Goal: Task Accomplishment & Management: Manage account settings

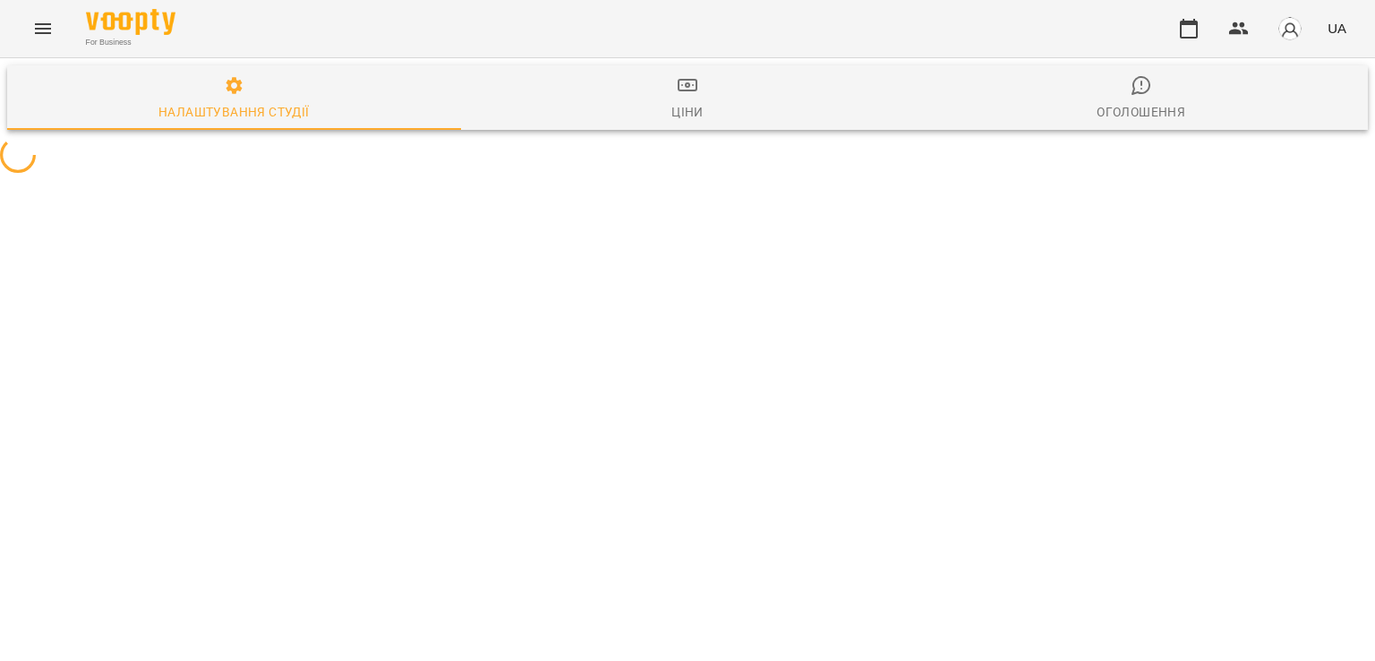
select select "**"
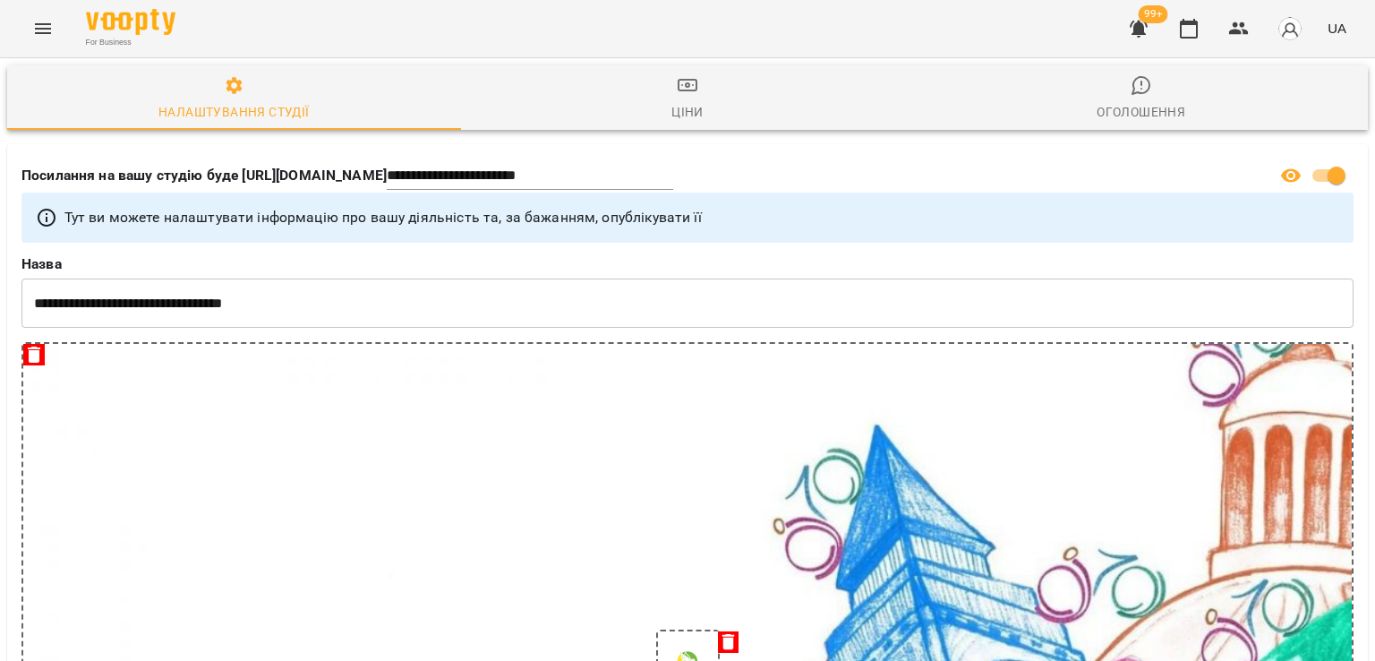
click at [1145, 43] on button "button" at bounding box center [1138, 28] width 43 height 43
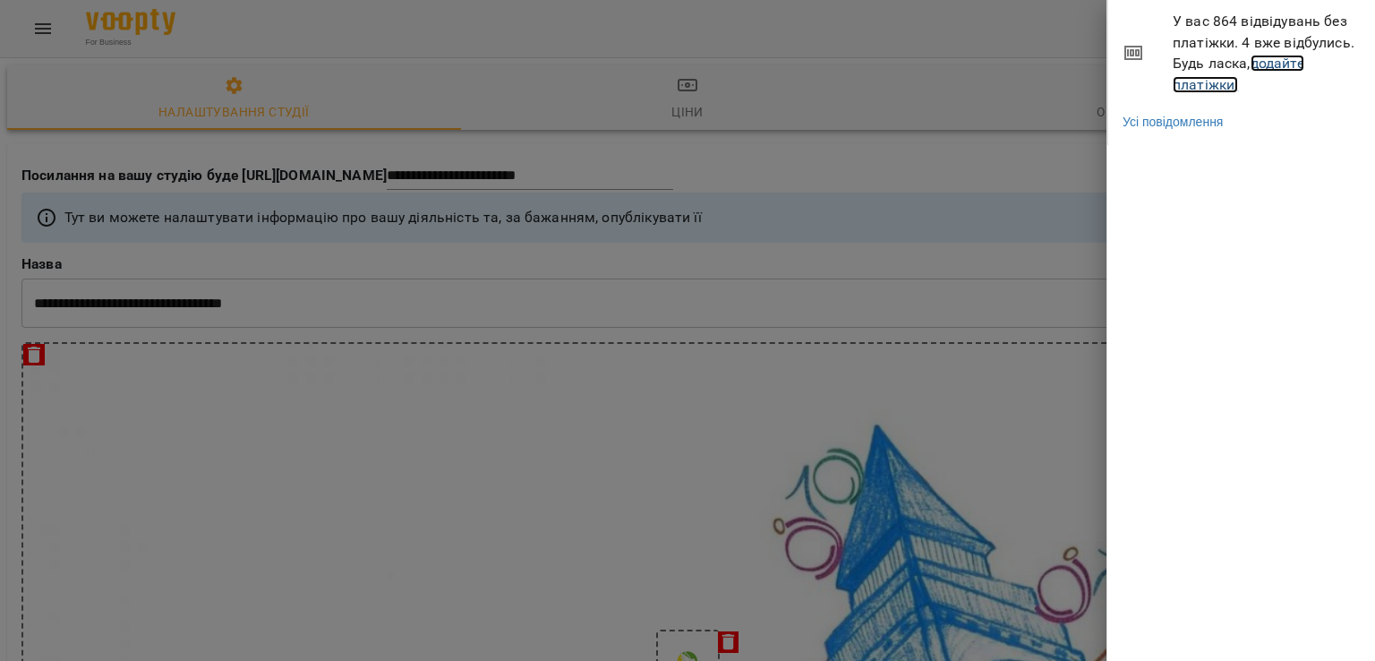
click at [1203, 81] on link "додайте платіжки!" at bounding box center [1239, 74] width 132 height 38
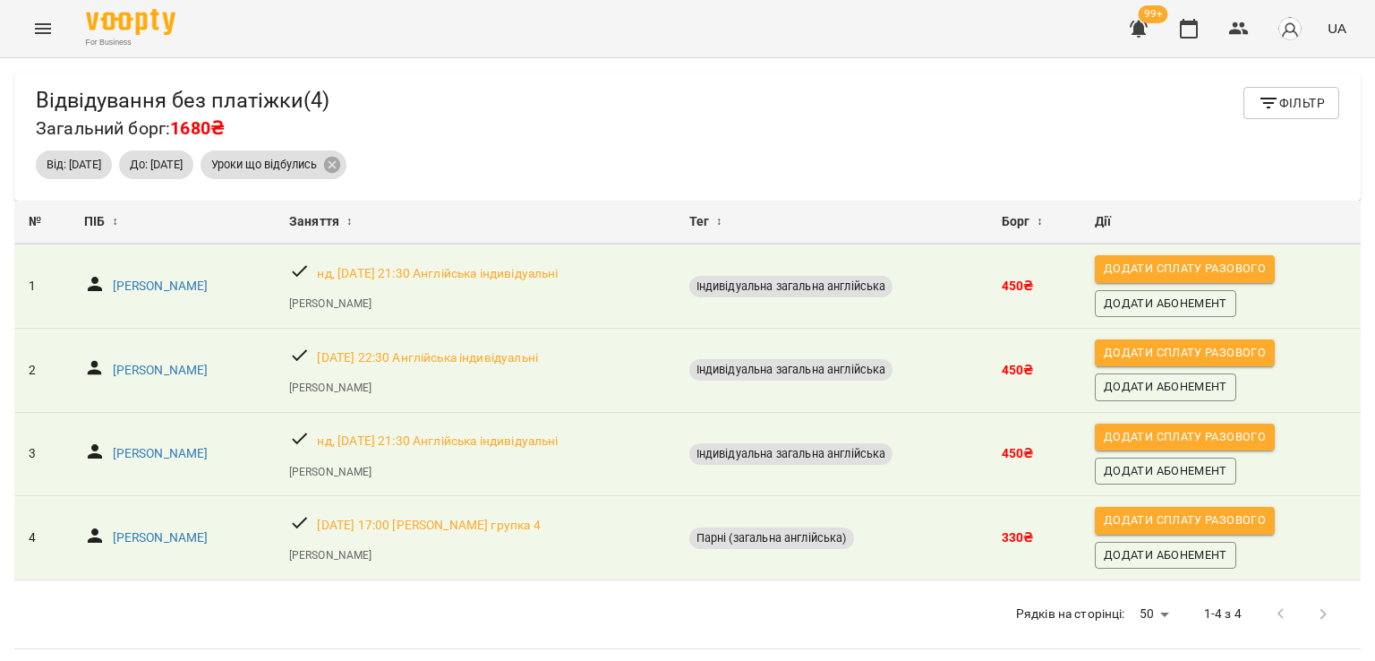
click at [47, 15] on button "Menu" at bounding box center [42, 28] width 43 height 43
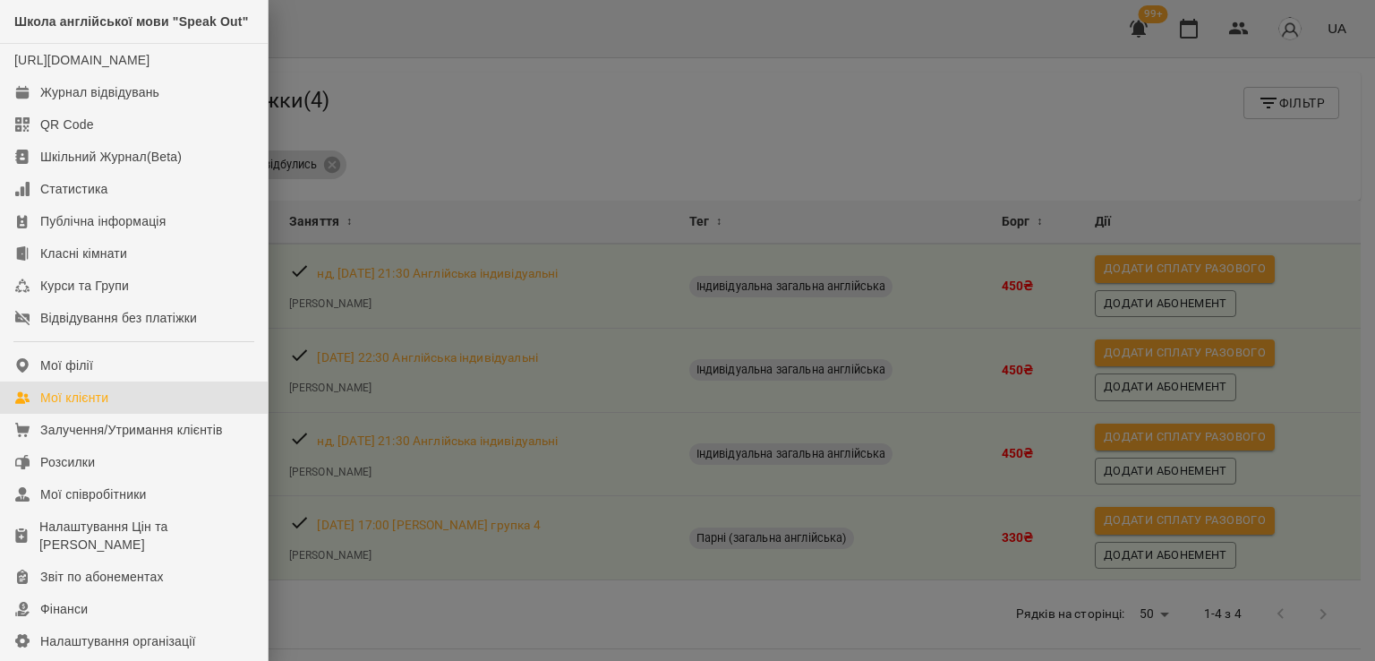
click at [114, 414] on link "Мої клієнти" at bounding box center [134, 397] width 268 height 32
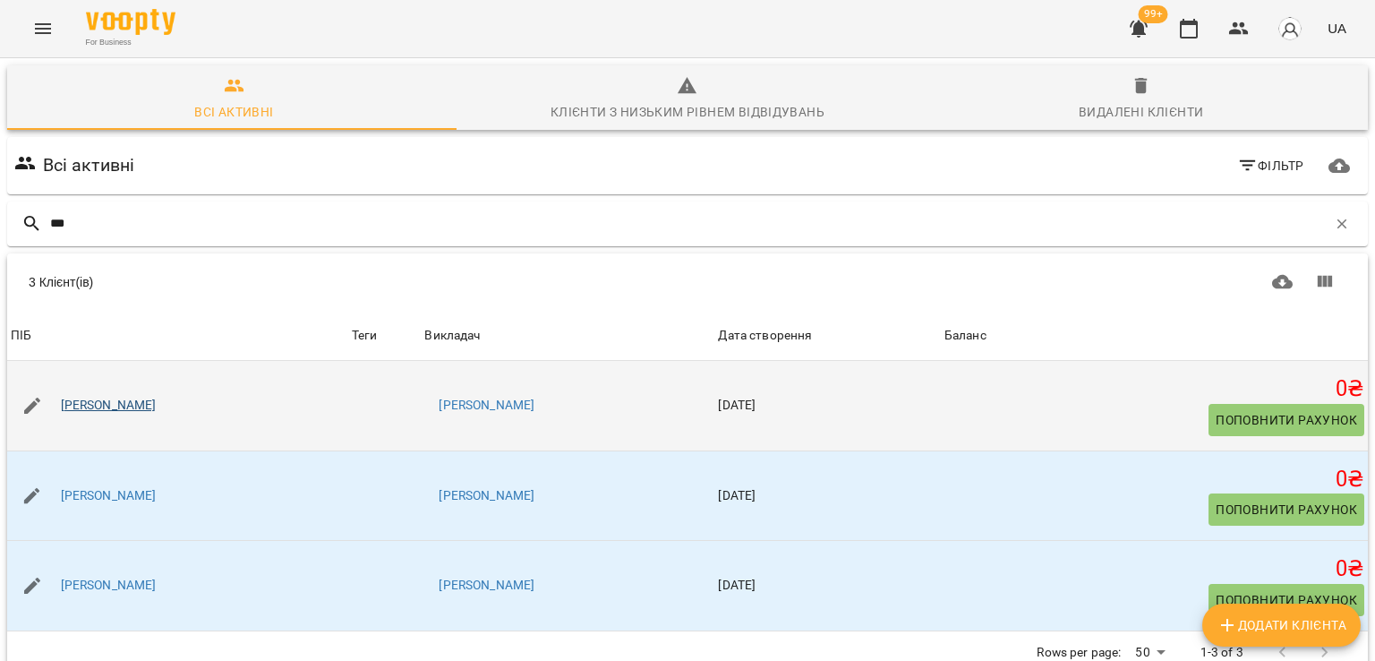
type input "***"
click at [107, 401] on link "[PERSON_NAME]" at bounding box center [109, 406] width 96 height 18
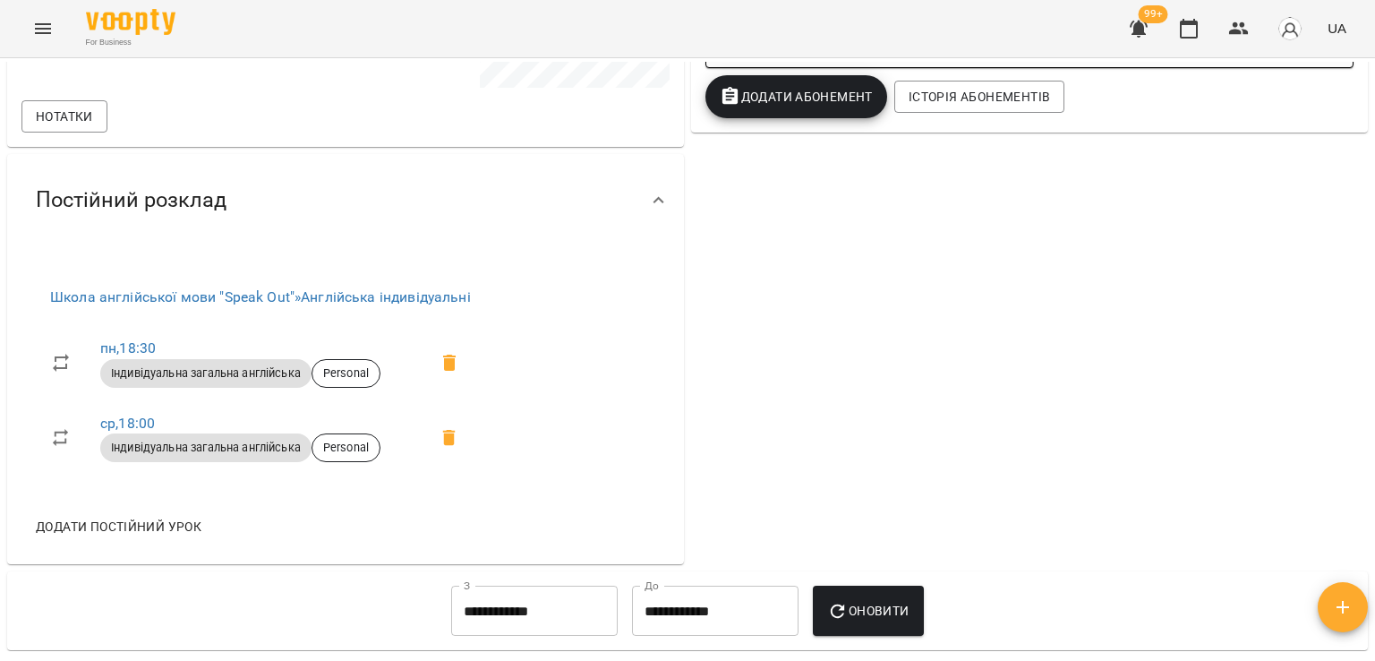
scroll to position [358, 0]
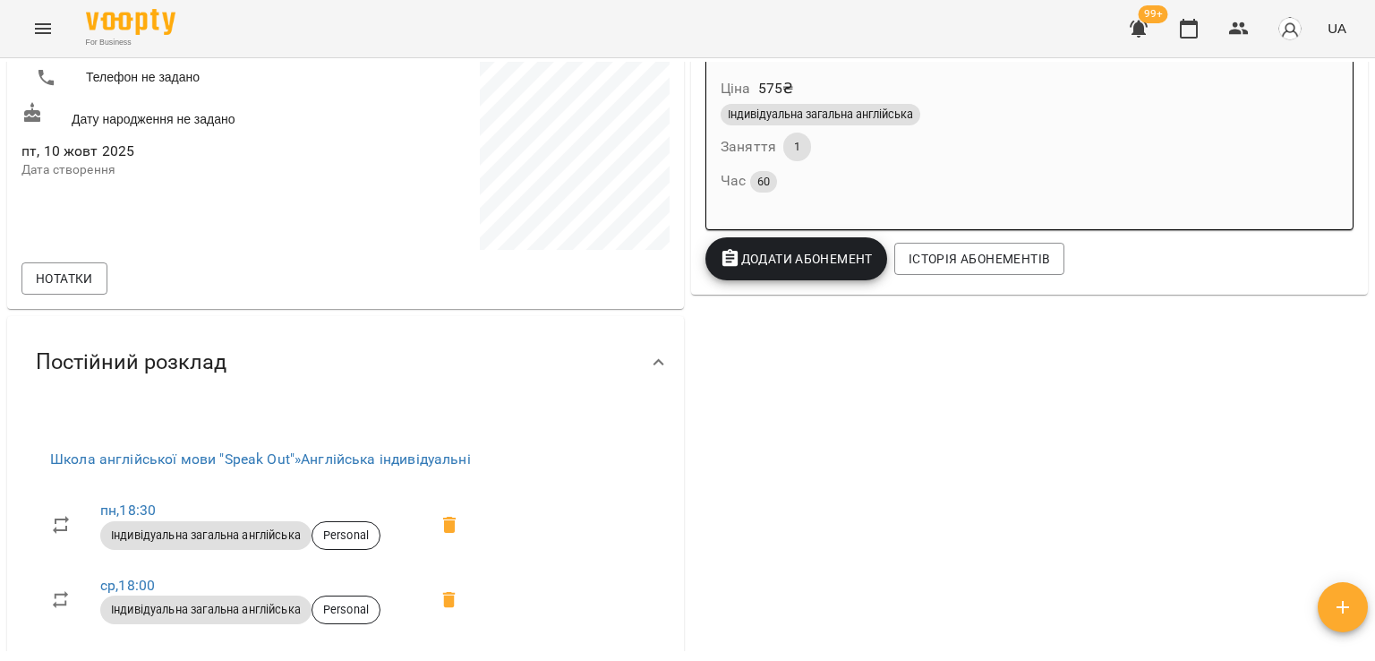
click at [796, 273] on button "Додати Абонемент" at bounding box center [796, 258] width 182 height 43
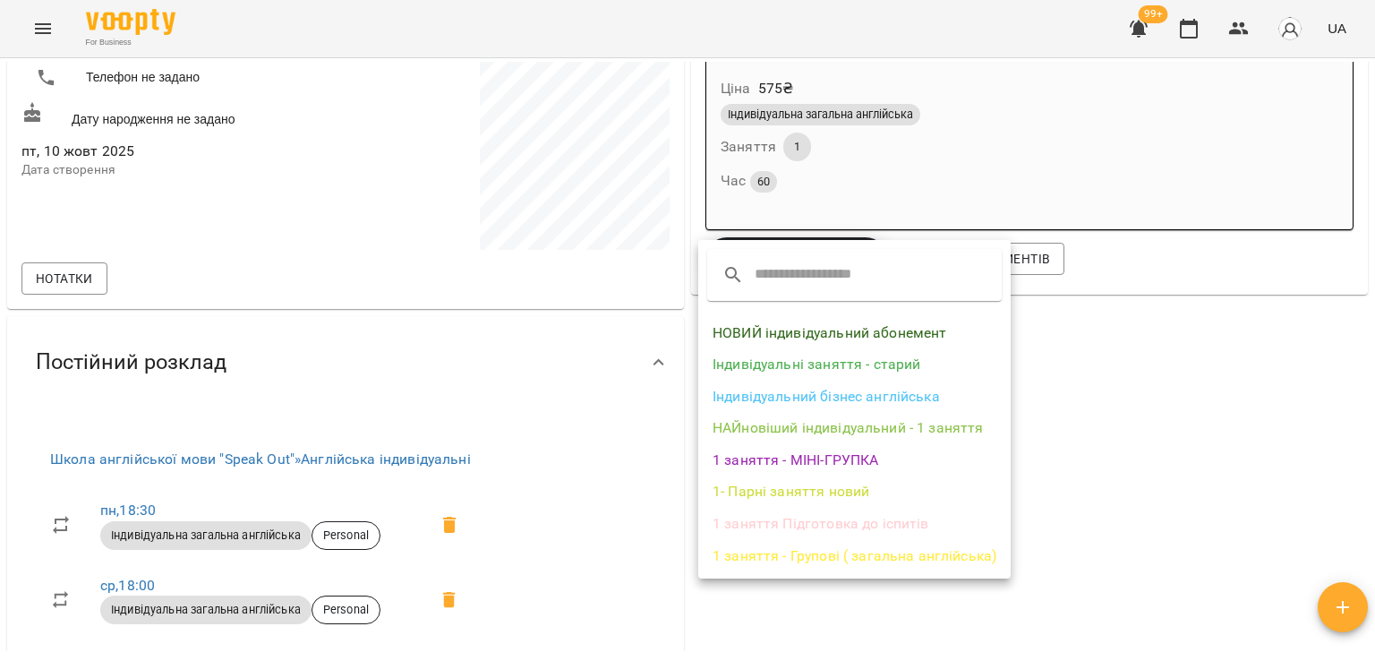
click at [806, 425] on li "НАЙновіший індивідуальний - 1 заняття" at bounding box center [854, 428] width 312 height 32
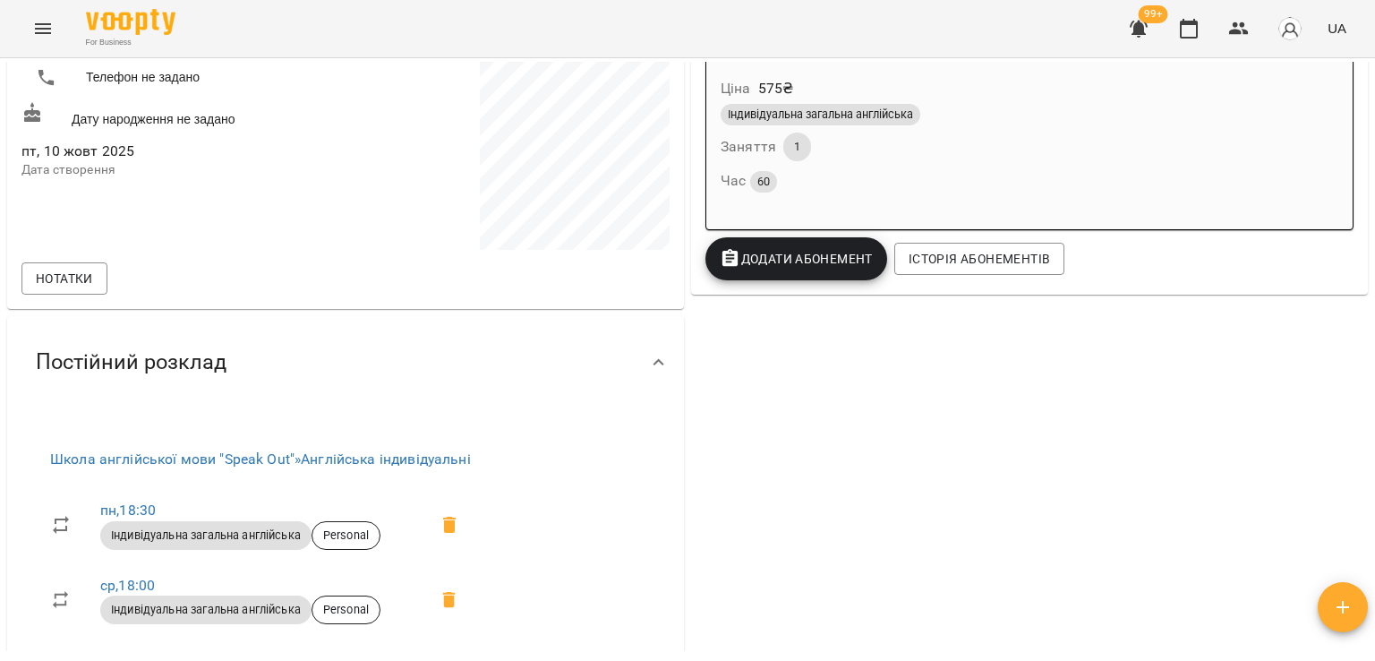
click at [782, 282] on div "Додати Абонемент" at bounding box center [796, 259] width 189 height 50
click at [782, 266] on span "Додати Абонемент" at bounding box center [796, 258] width 153 height 21
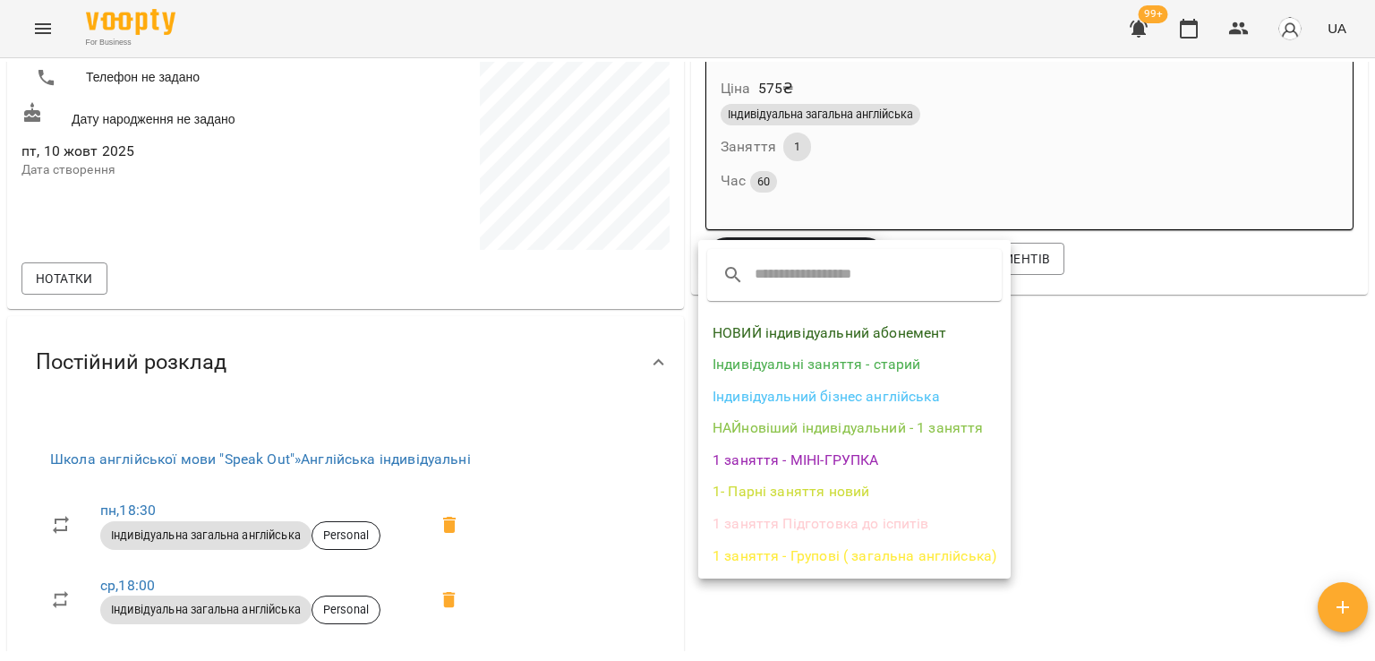
click at [813, 442] on li "НАЙновіший індивідуальний - 1 заняття" at bounding box center [854, 428] width 312 height 32
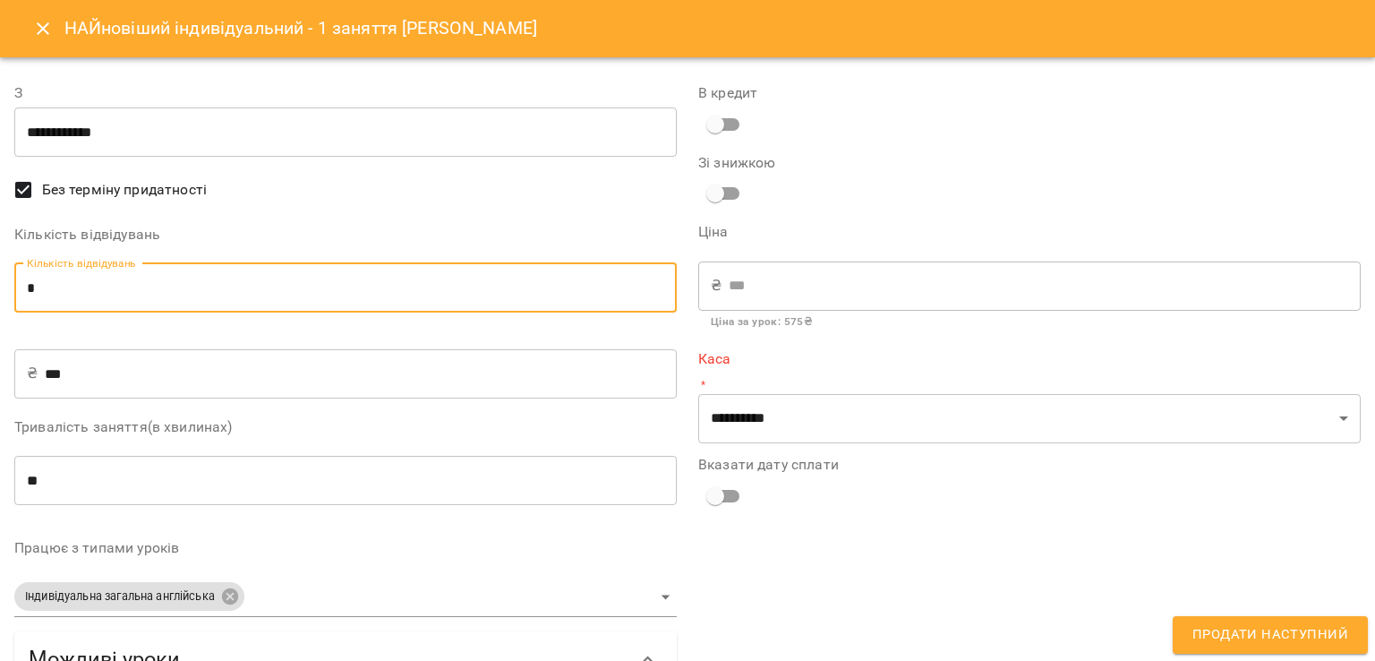
click at [85, 285] on input "*" at bounding box center [345, 288] width 662 height 50
type input "*"
type input "****"
type input "*"
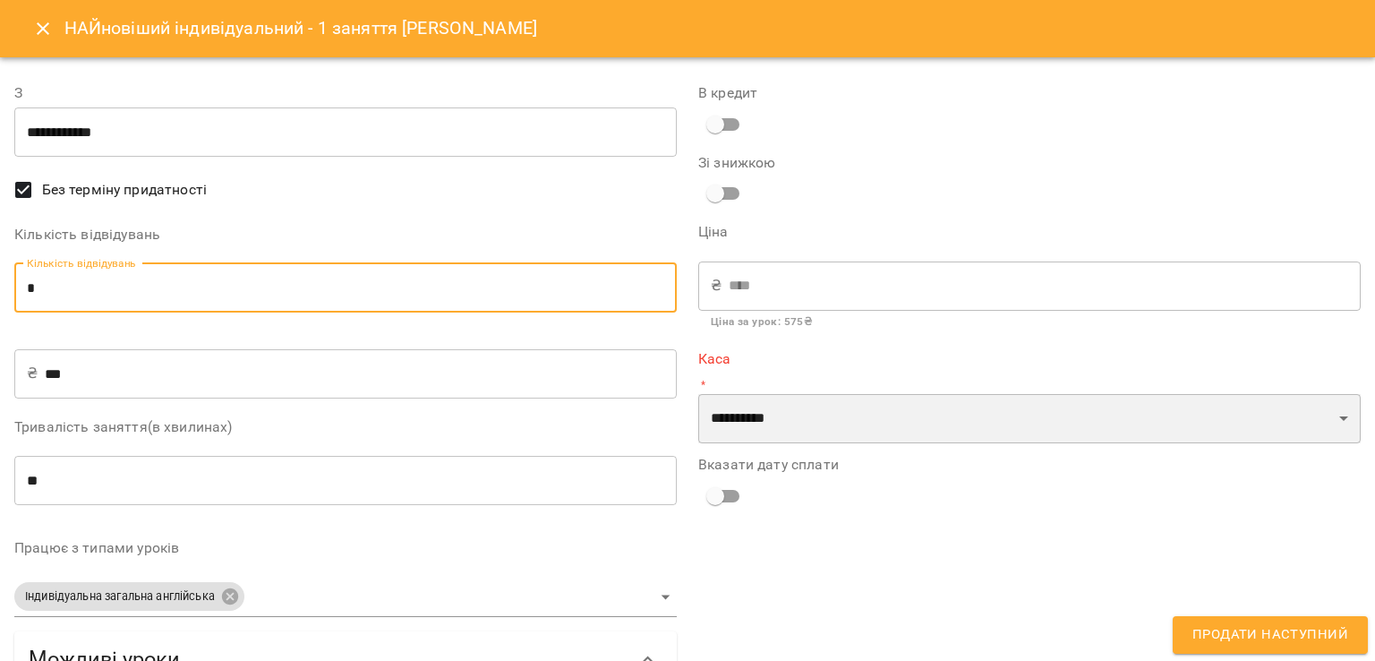
click at [861, 425] on select "**********" at bounding box center [1029, 419] width 662 height 50
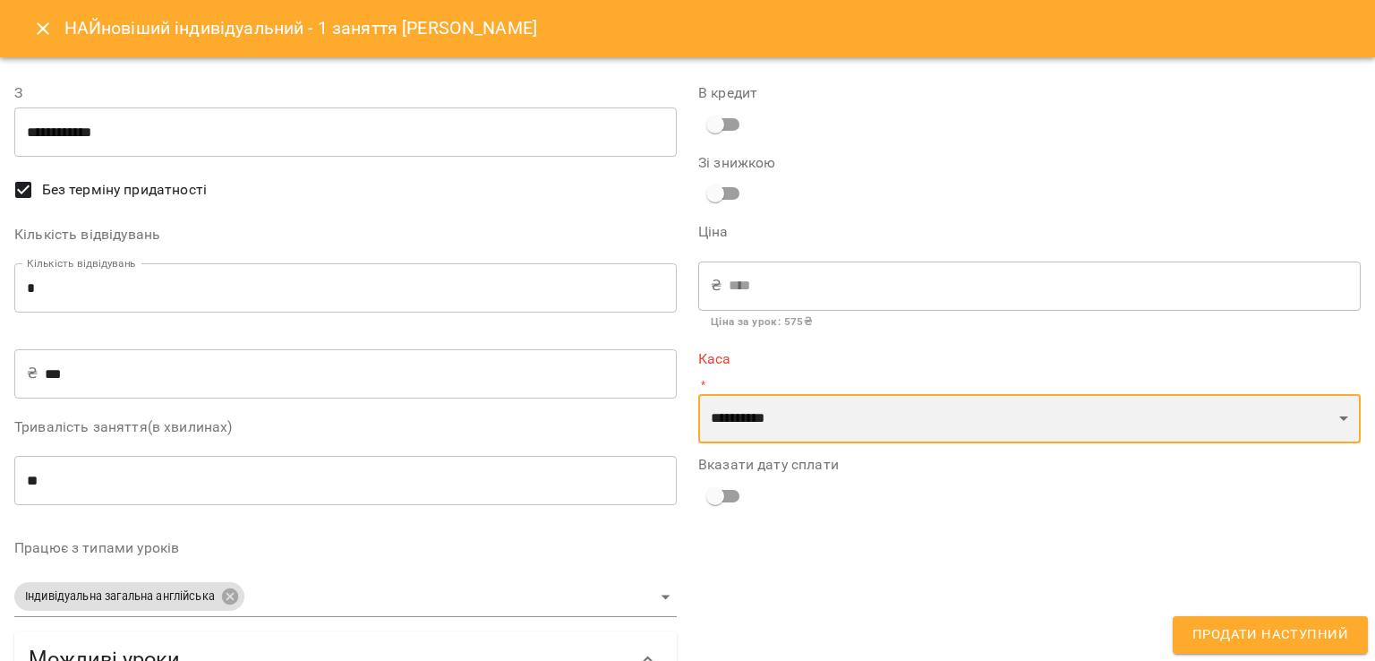
select select "****"
click at [698, 394] on select "**********" at bounding box center [1029, 419] width 662 height 50
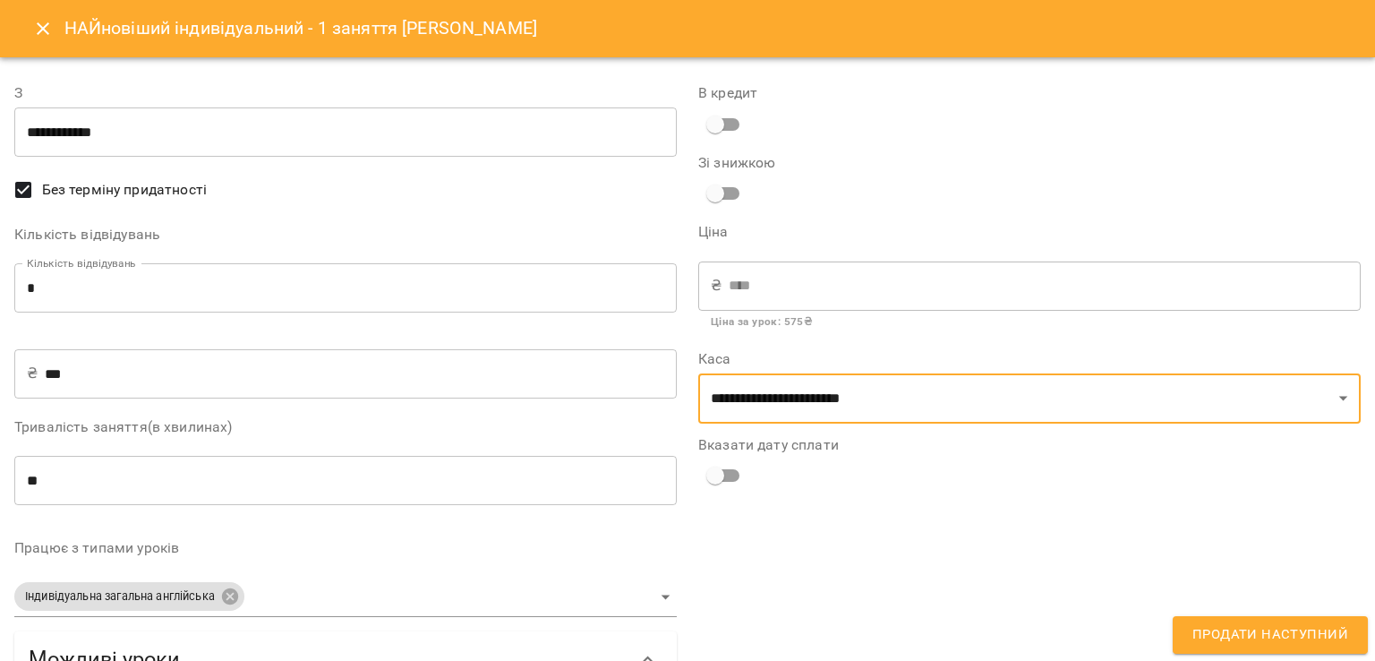
click at [688, 470] on div "**********" at bounding box center [1030, 587] width 684 height 1052
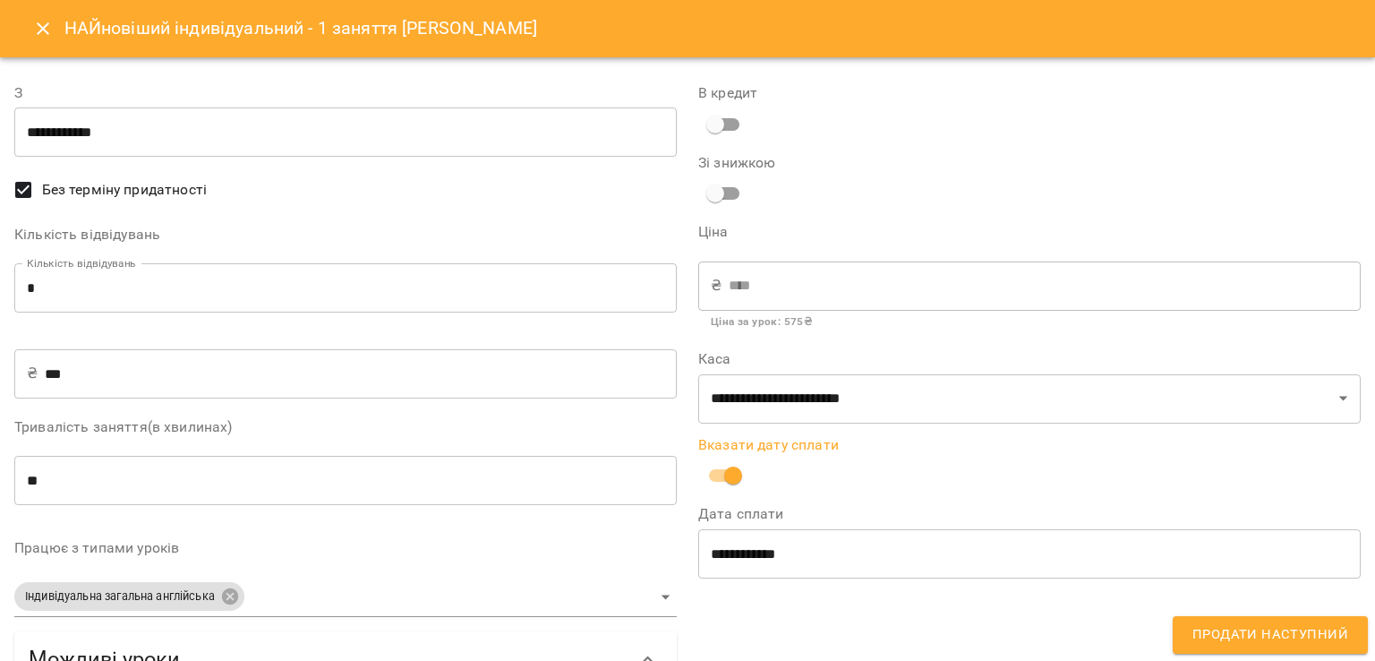
click at [1286, 619] on button "Продати наступний" at bounding box center [1270, 635] width 195 height 38
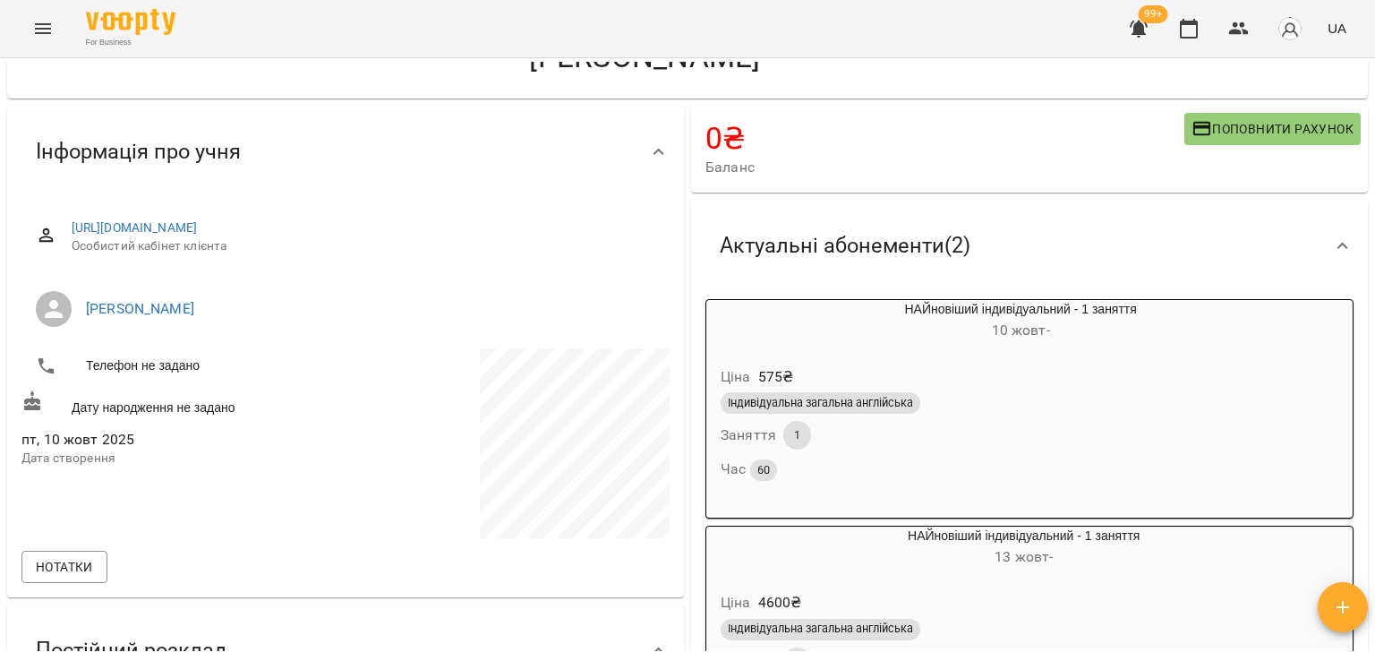
scroll to position [0, 0]
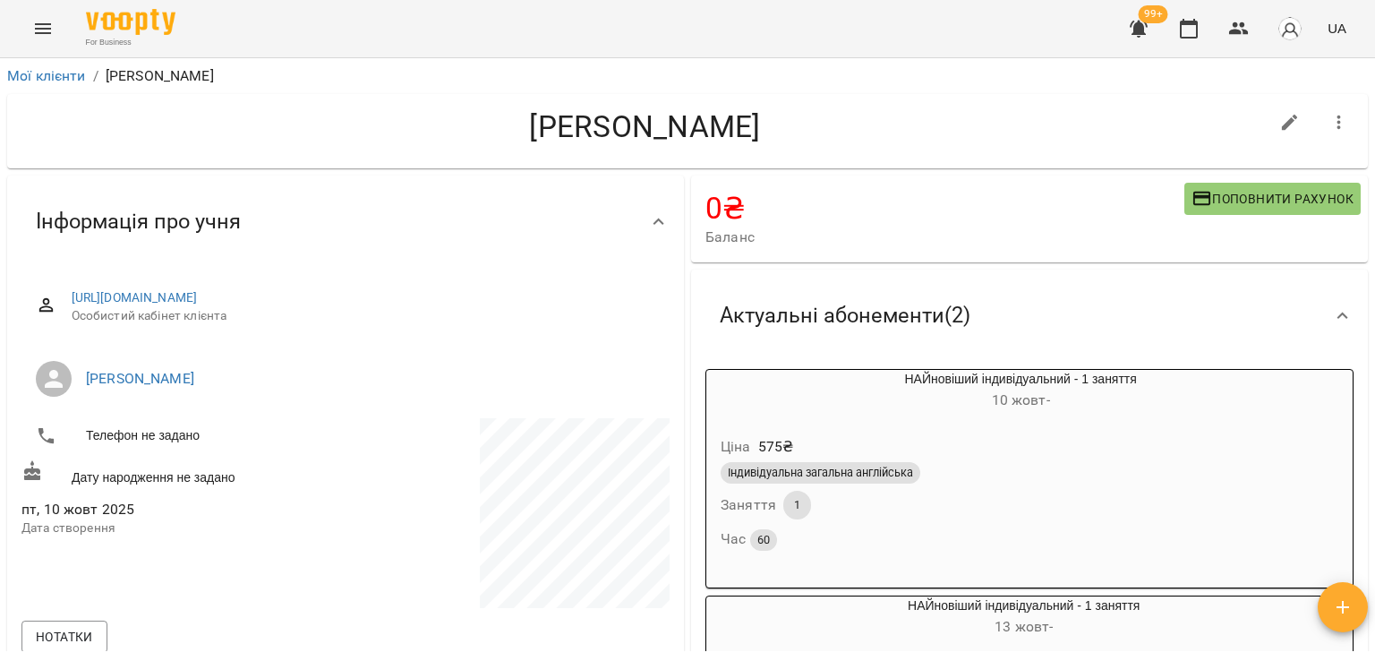
click at [34, 64] on div "Мої клієнти / [PERSON_NAME]" at bounding box center [688, 76] width 1368 height 29
click at [39, 79] on link "Мої клієнти" at bounding box center [46, 75] width 79 height 17
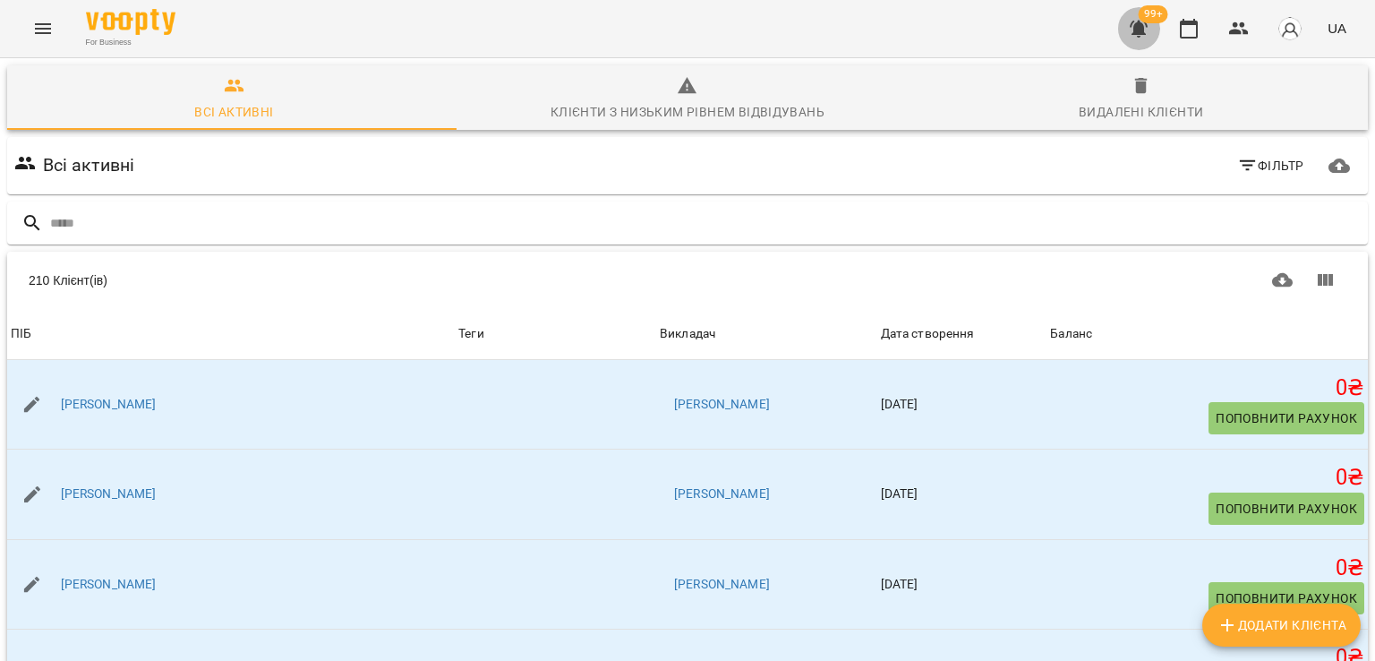
click at [1144, 40] on button "button" at bounding box center [1138, 28] width 43 height 43
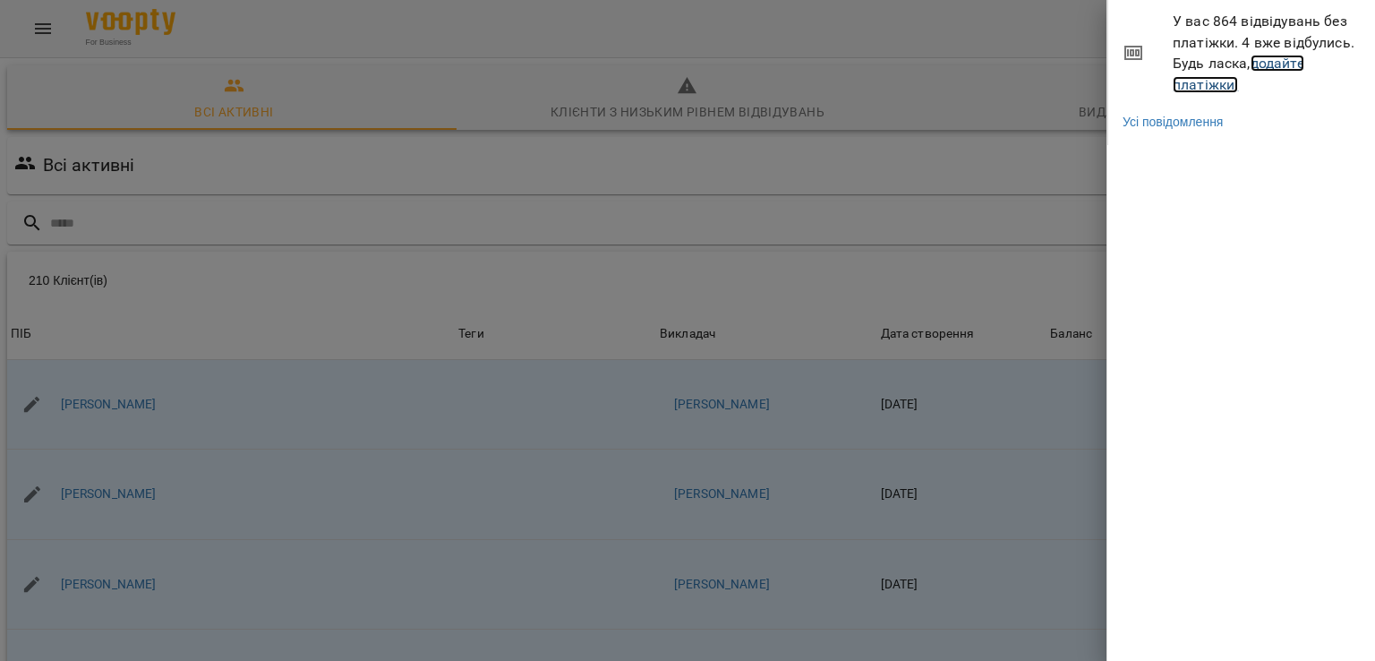
click at [1189, 90] on link "додайте платіжки!" at bounding box center [1239, 74] width 132 height 38
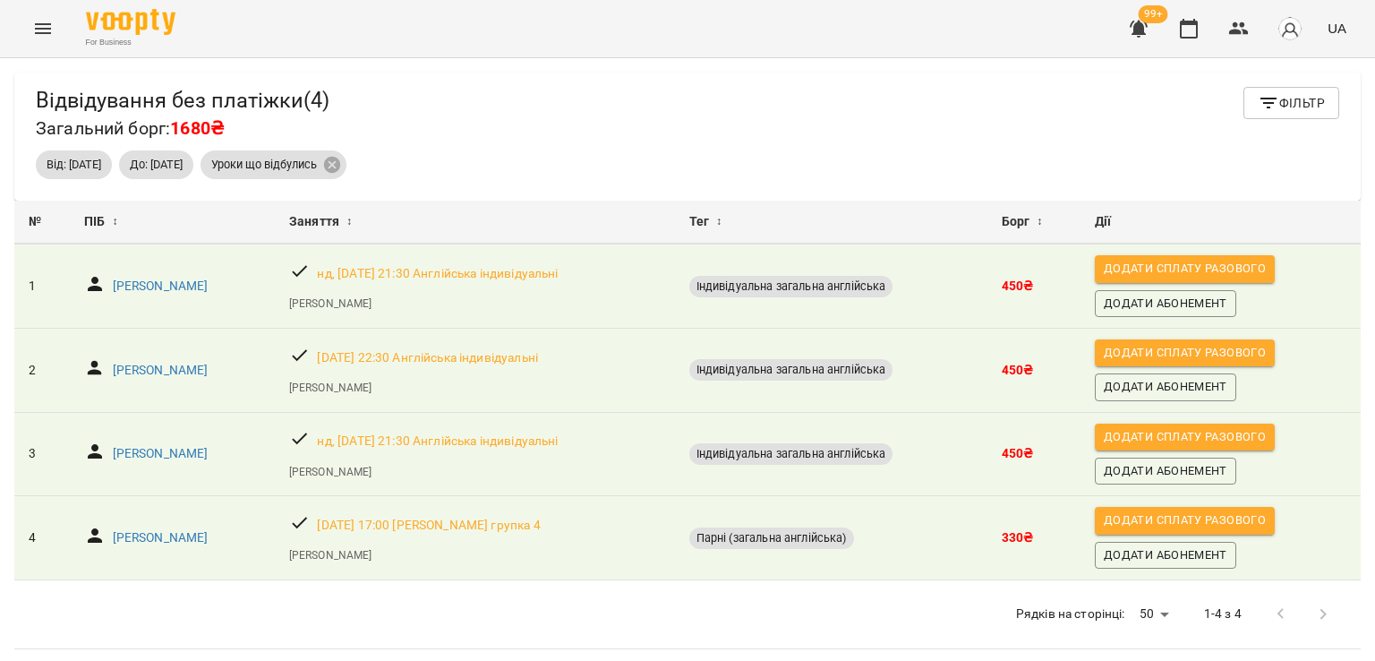
click at [29, 22] on button "Menu" at bounding box center [42, 28] width 43 height 43
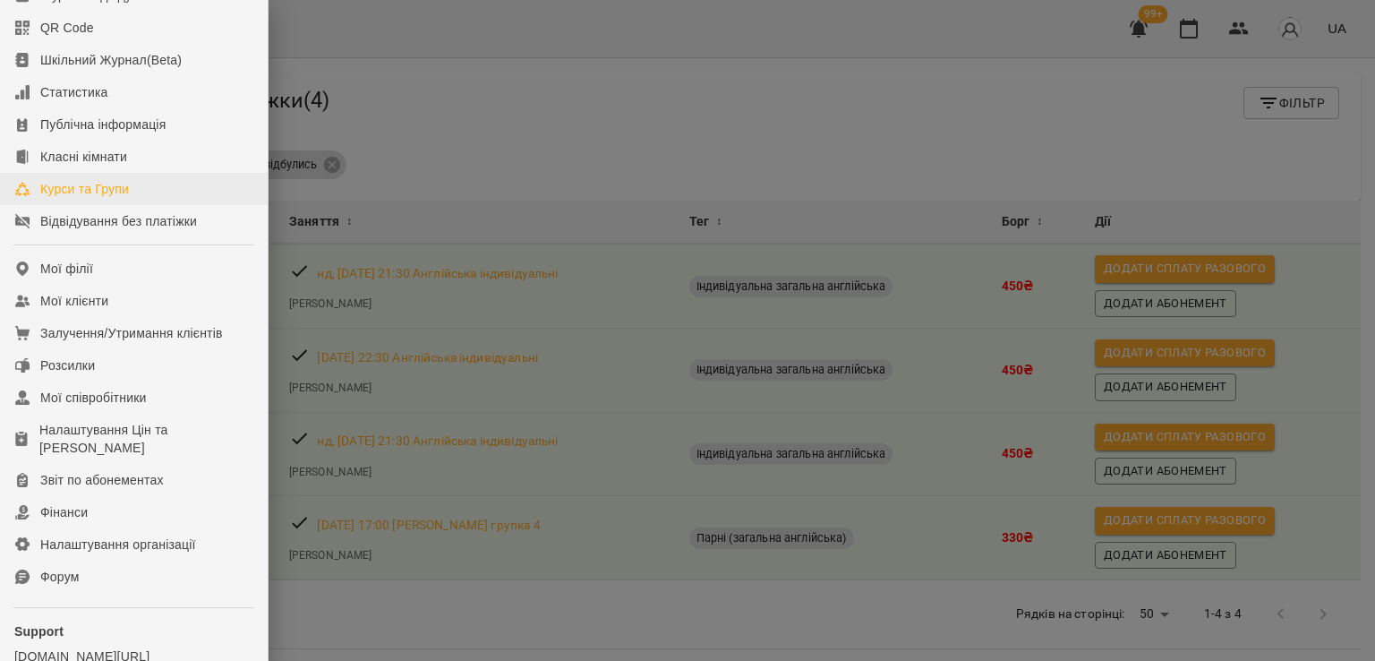
scroll to position [245, 0]
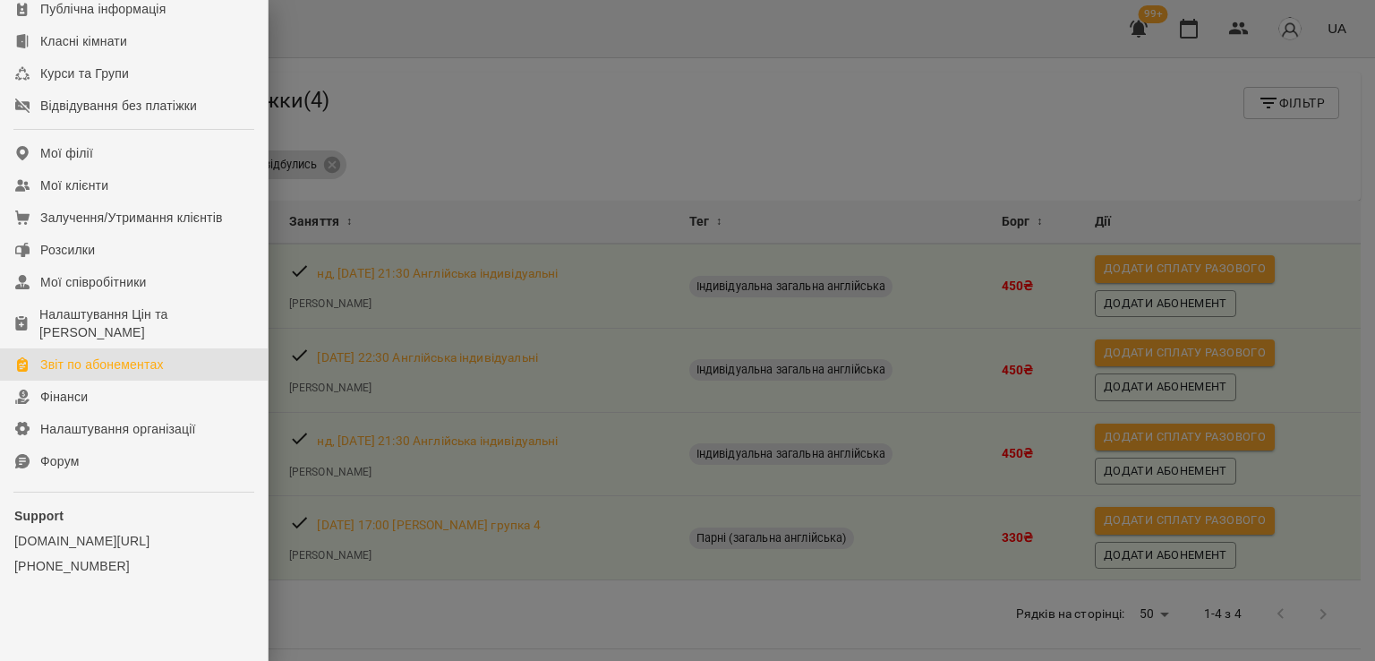
click at [122, 379] on link "Звіт по абонементах" at bounding box center [134, 364] width 268 height 32
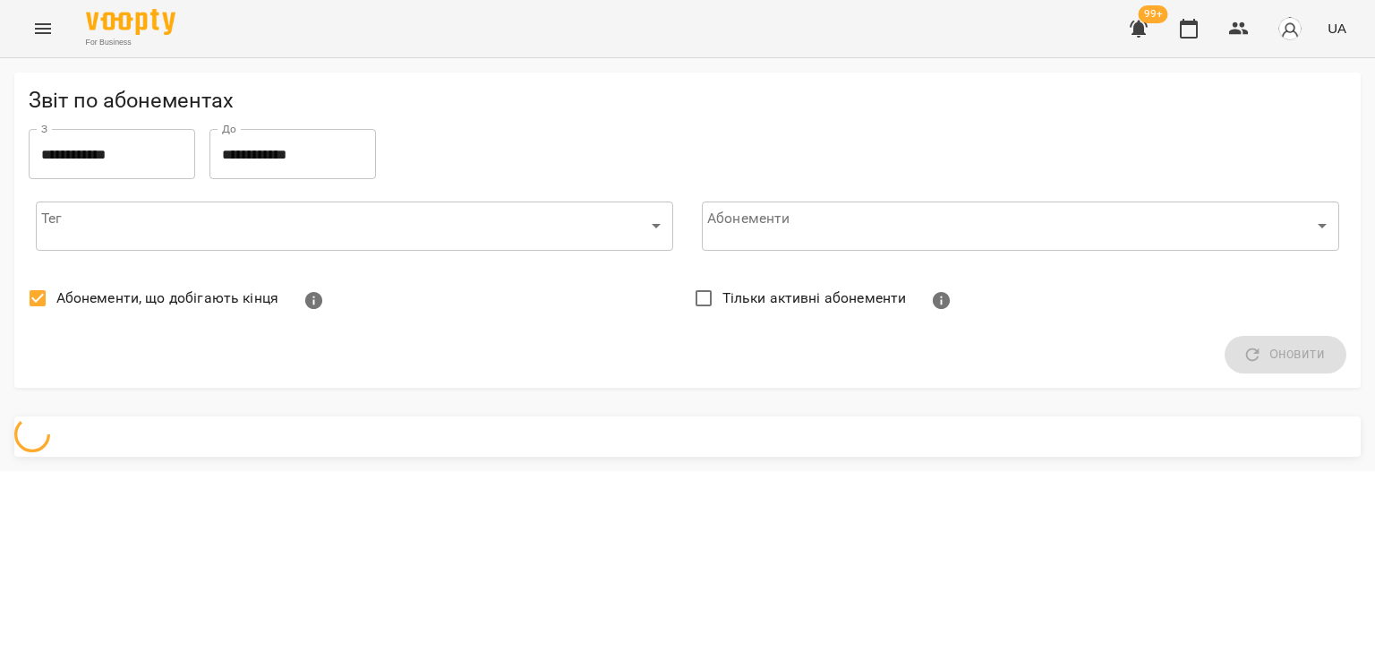
click at [134, 301] on span "Абонементи, що добігають кінця" at bounding box center [167, 297] width 222 height 21
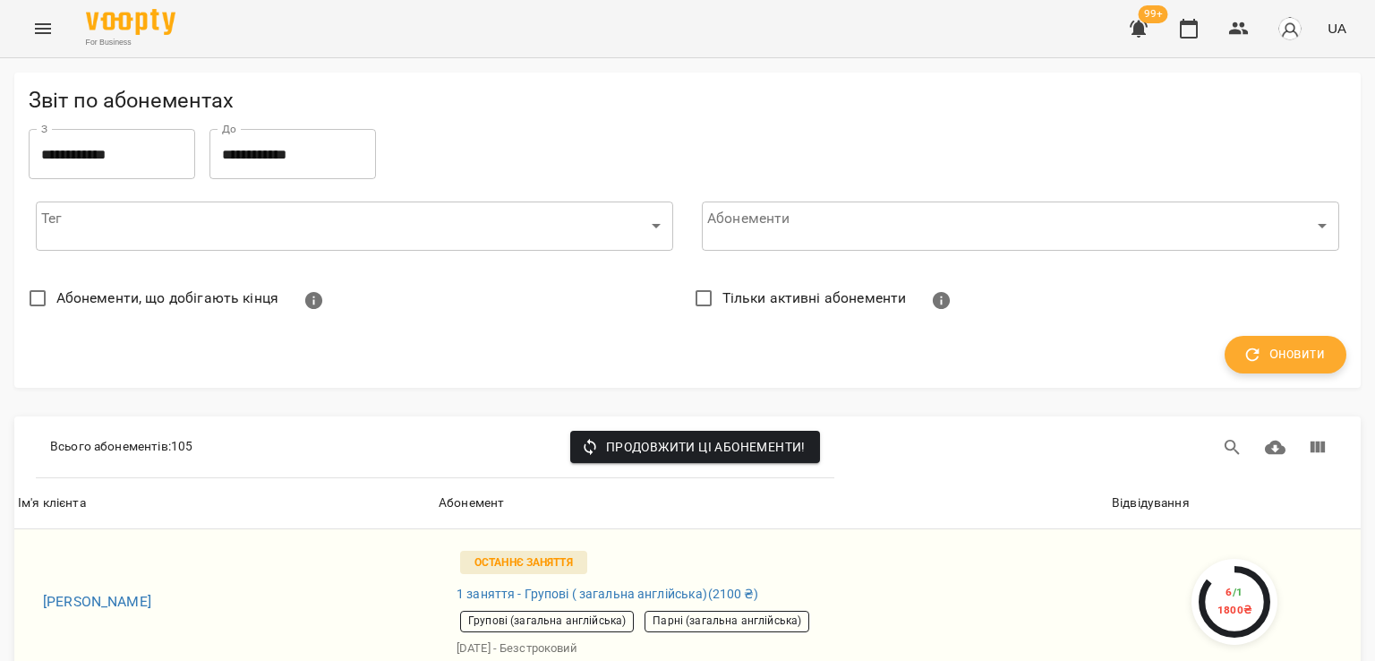
click at [1286, 360] on span "Оновити" at bounding box center [1285, 354] width 79 height 23
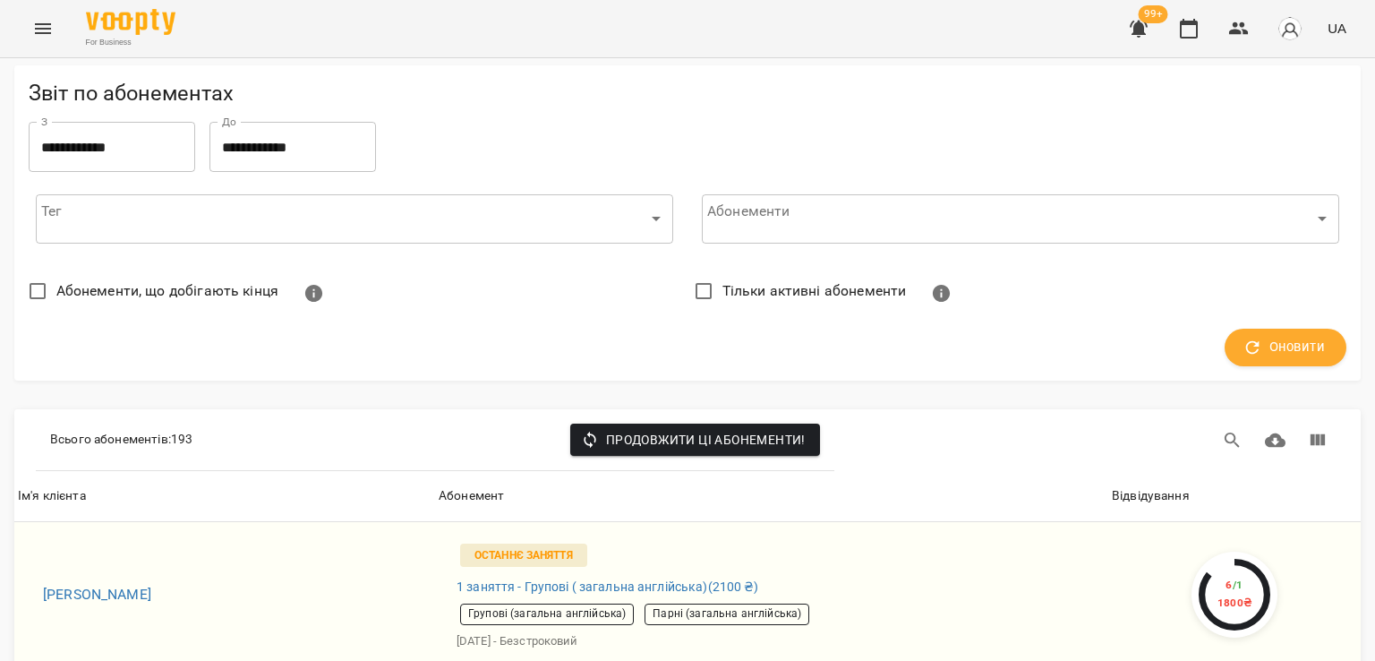
scroll to position [179, 0]
click at [1148, 471] on th "Відвідування" at bounding box center [1234, 496] width 252 height 50
click at [1147, 485] on div "Відвідування" at bounding box center [1151, 495] width 78 height 21
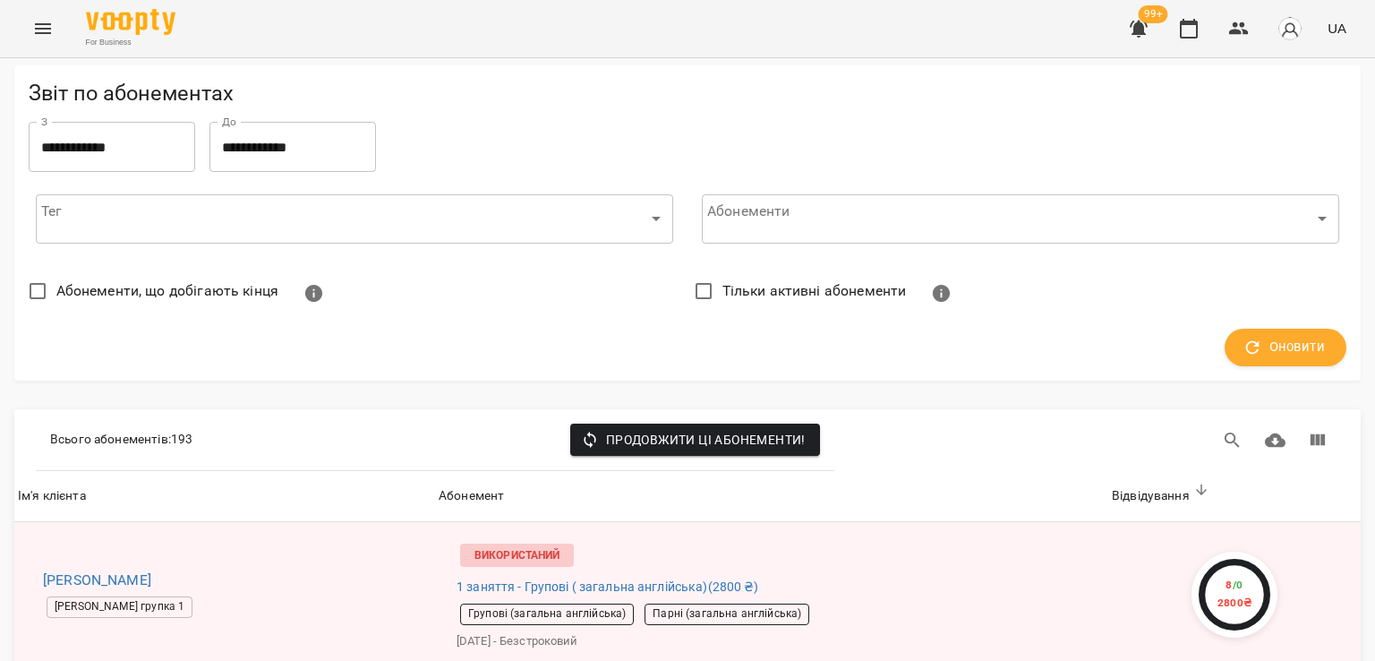
scroll to position [2328, 0]
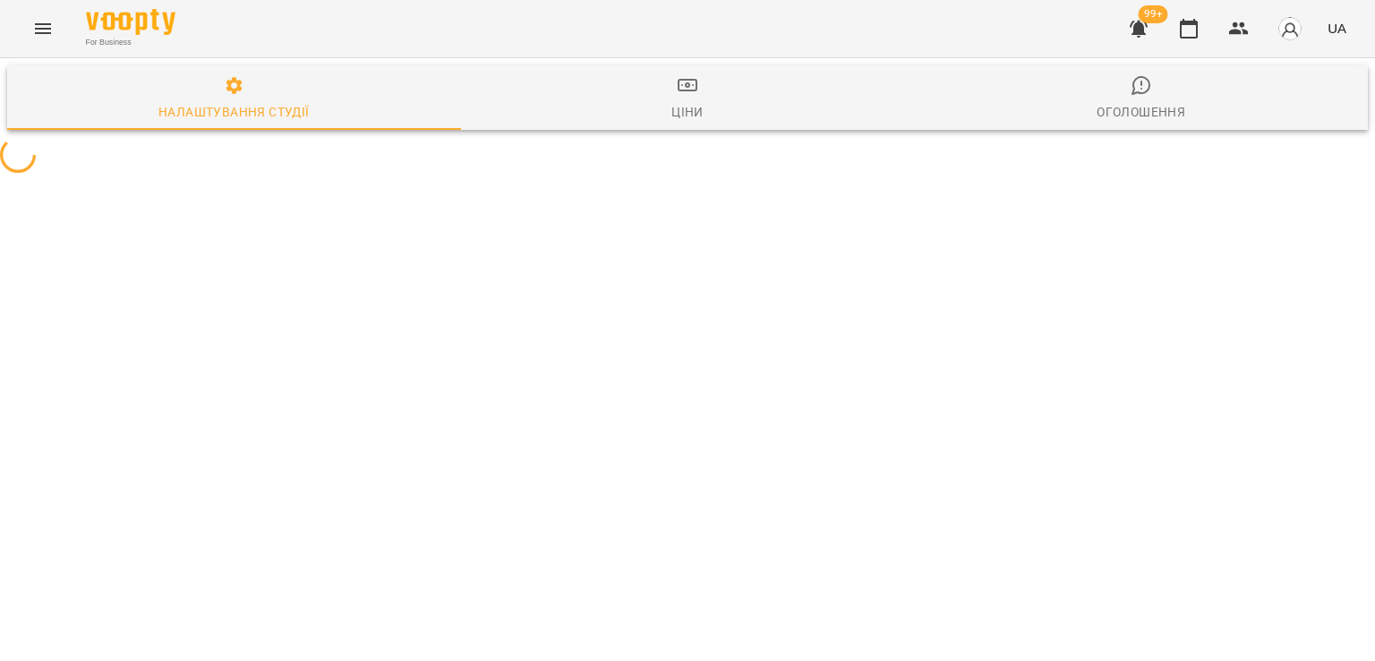
select select "**"
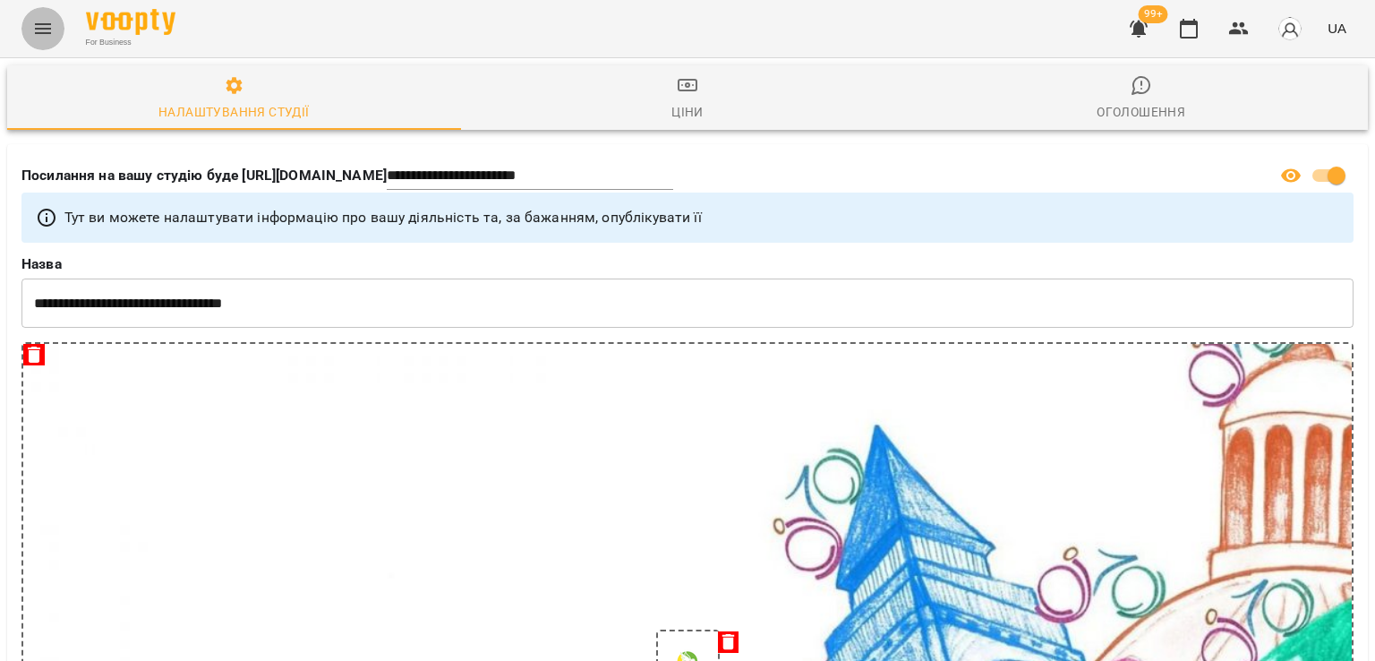
click at [43, 28] on icon "Menu" at bounding box center [43, 28] width 16 height 11
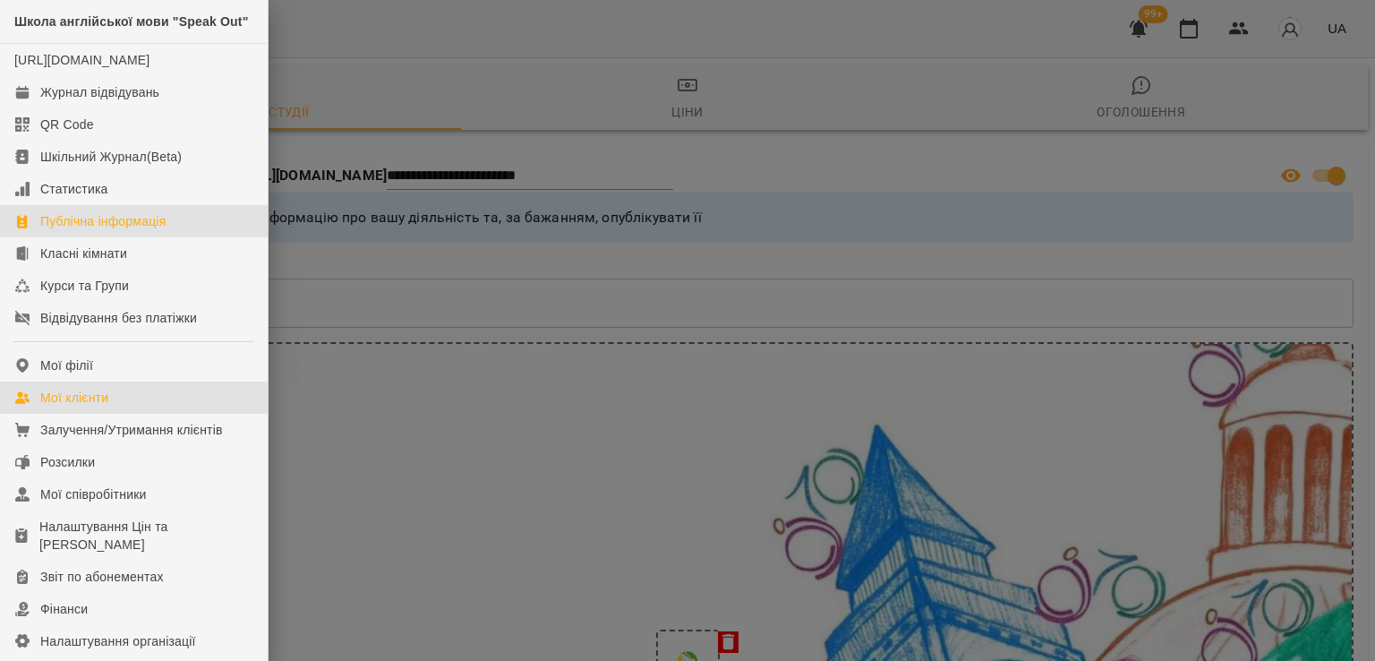
click at [86, 406] on div "Мої клієнти" at bounding box center [74, 398] width 68 height 18
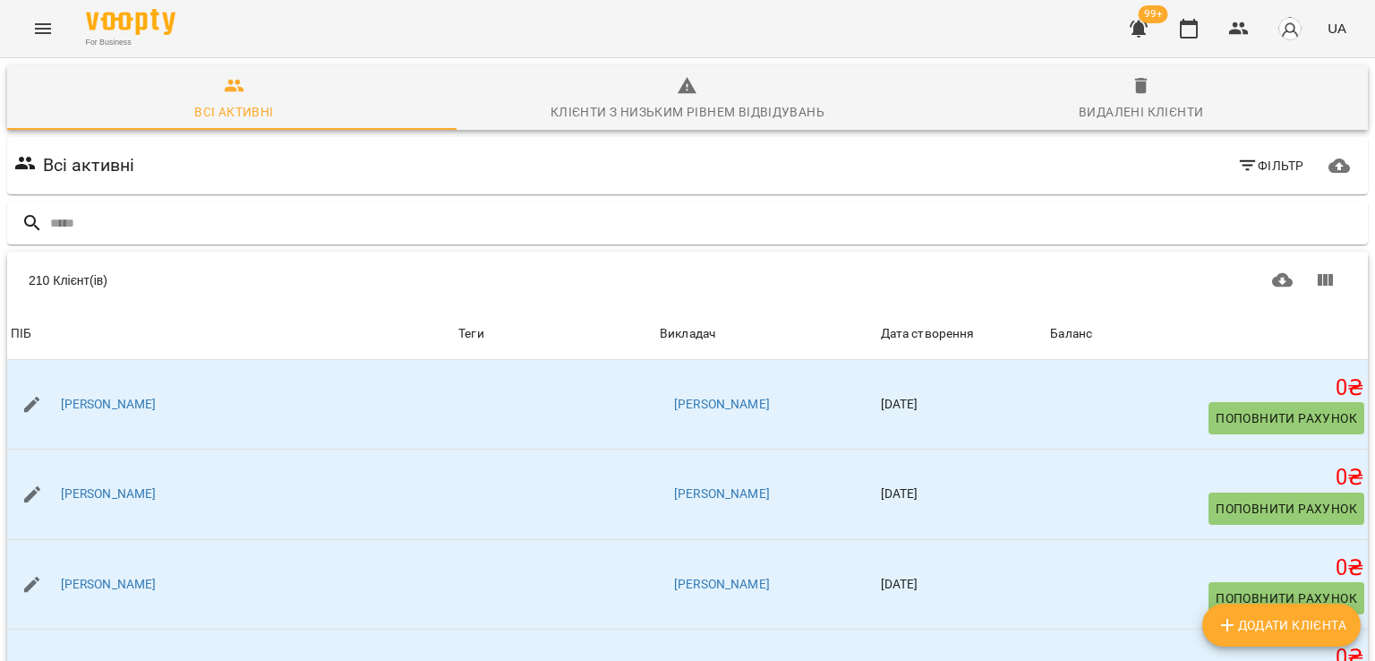
click at [1308, 637] on button "Додати клієнта" at bounding box center [1281, 624] width 158 height 43
select select "**"
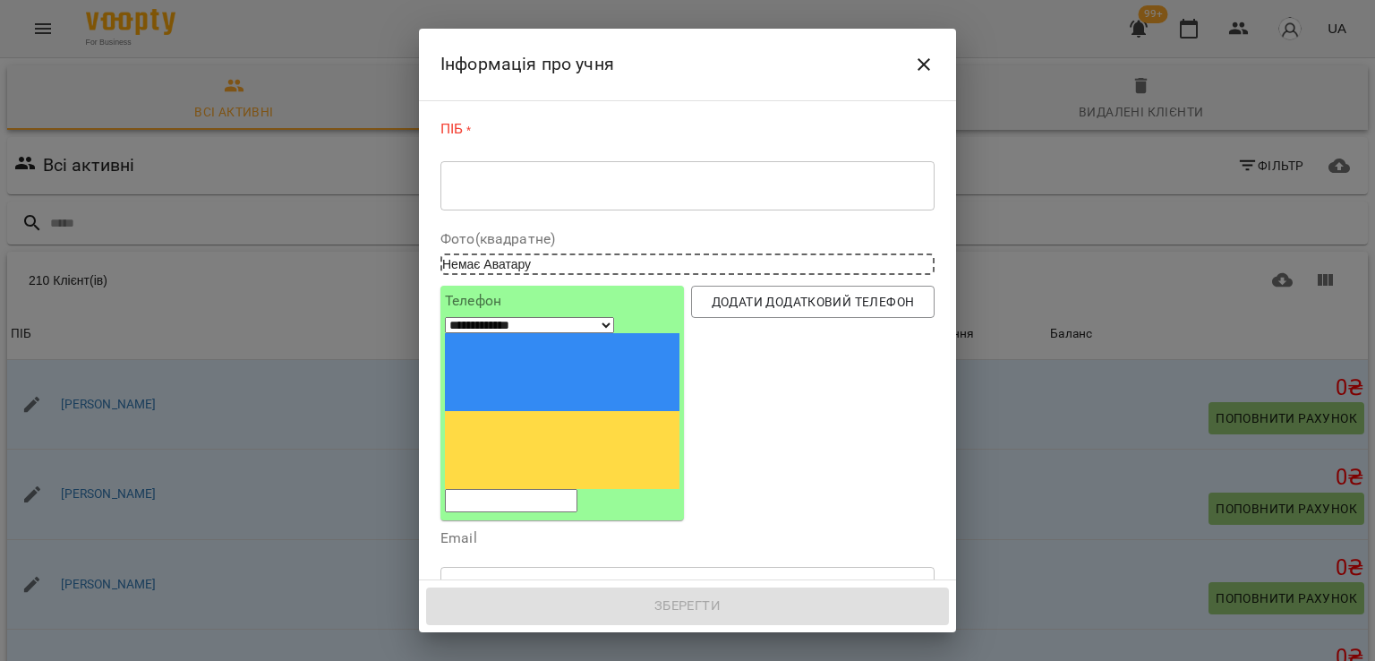
click at [784, 216] on div "ПІБ * * ​" at bounding box center [687, 168] width 494 height 99
click at [781, 199] on div "* ​" at bounding box center [687, 185] width 494 height 50
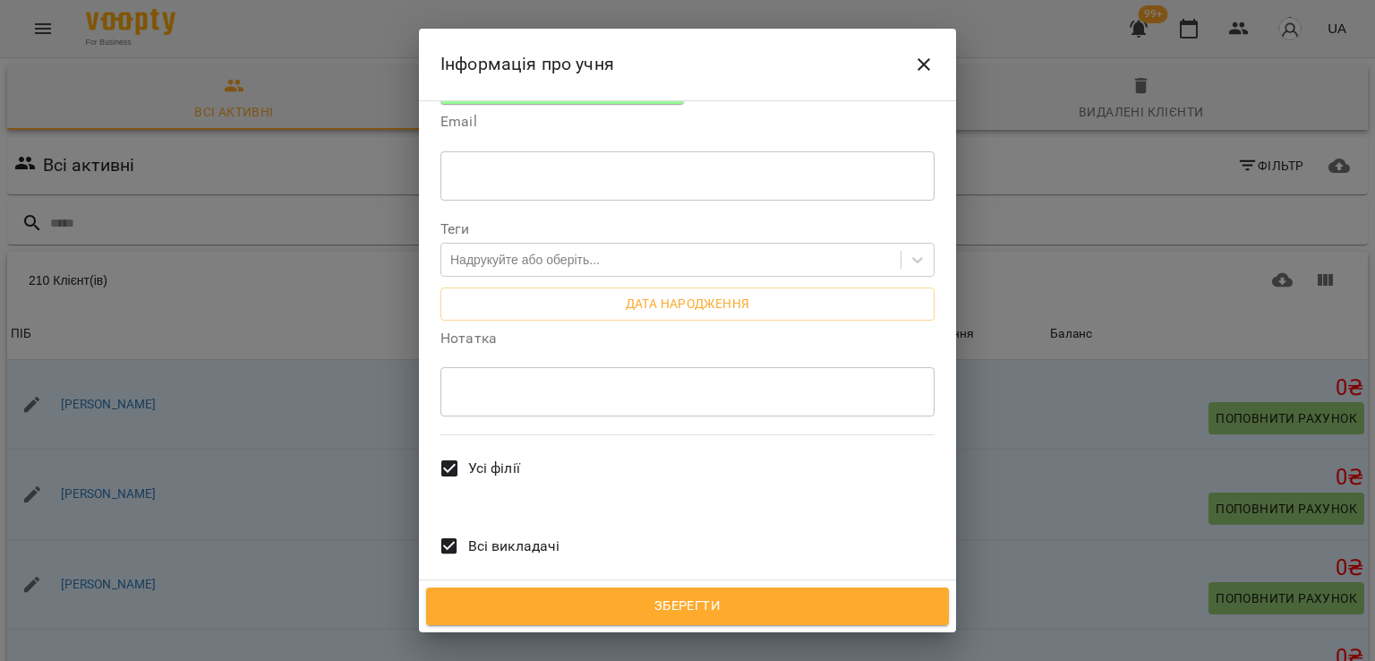
scroll to position [423, 0]
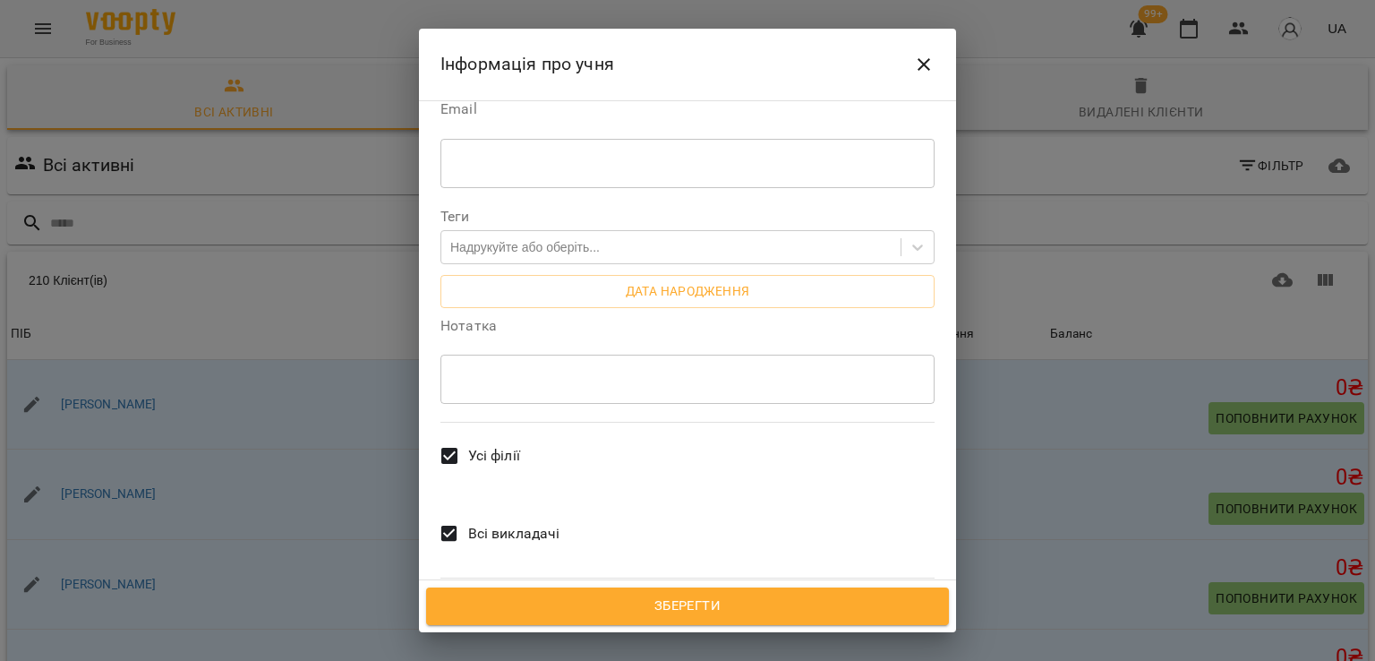
type textarea "*****"
click at [500, 523] on span "Всі викладачі" at bounding box center [514, 533] width 92 height 21
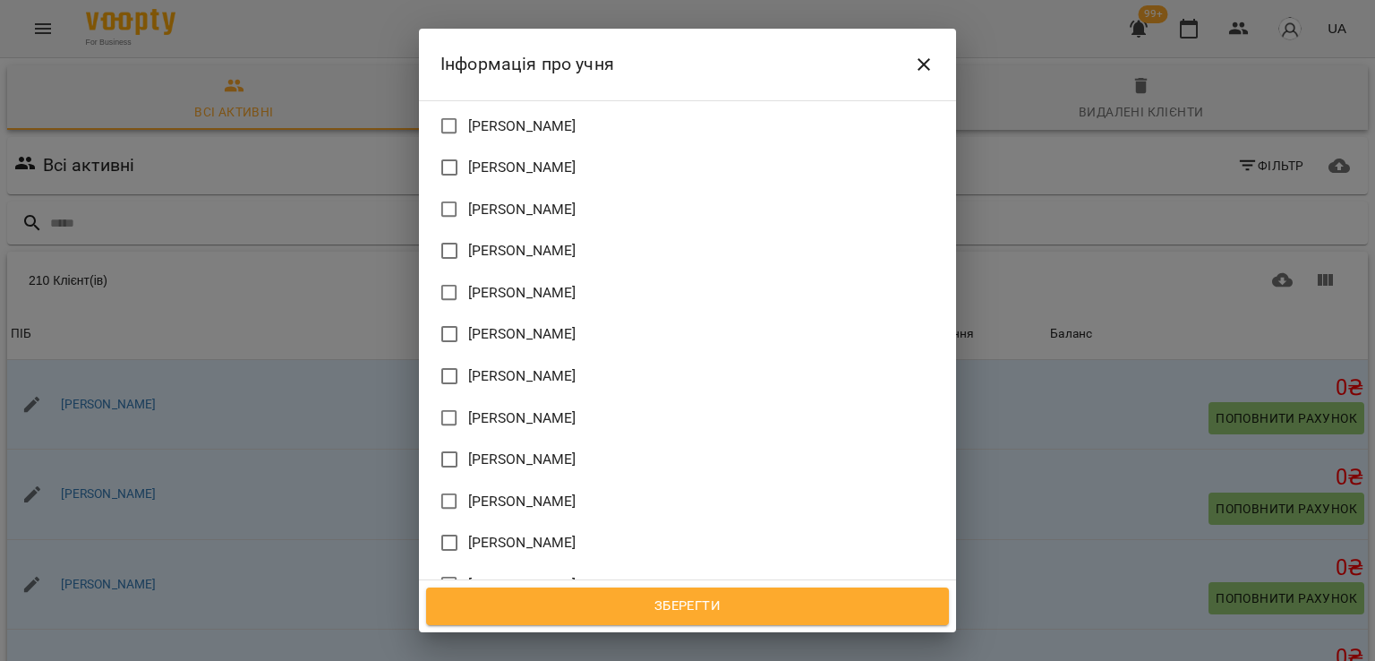
scroll to position [691, 0]
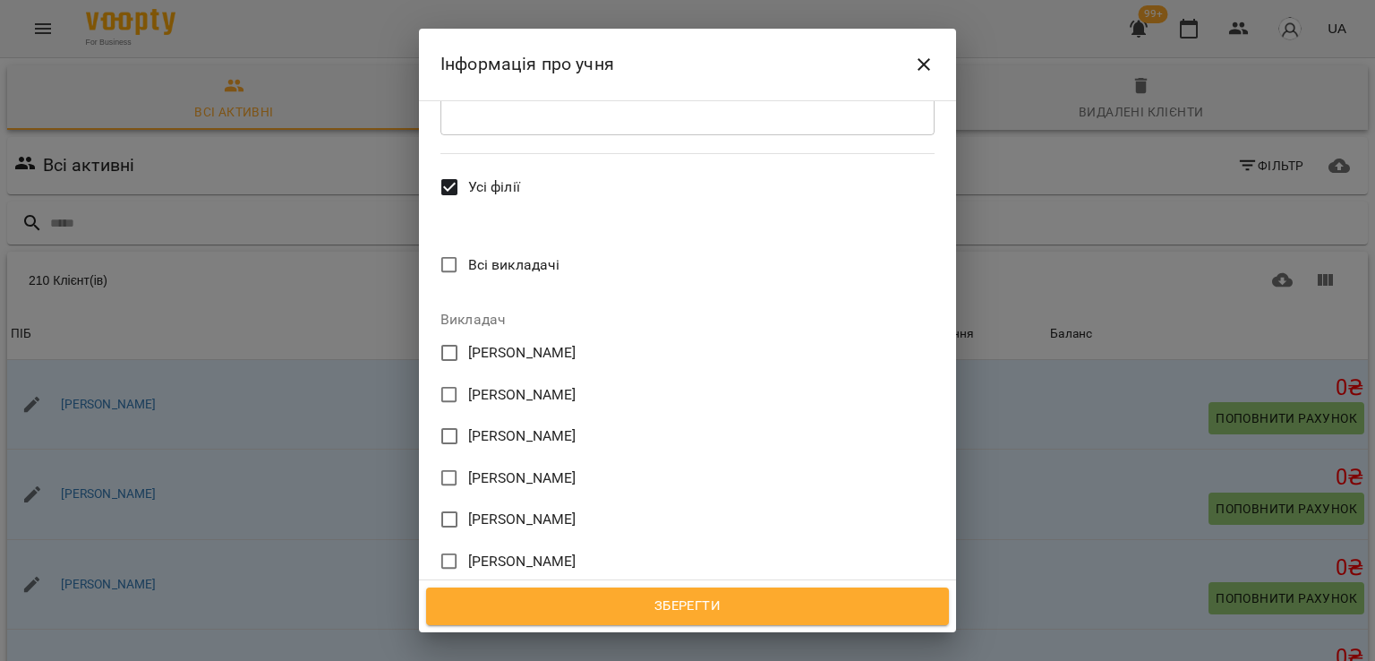
click at [491, 342] on span "[PERSON_NAME]" at bounding box center [522, 352] width 108 height 21
click at [667, 610] on span "Зберегти" at bounding box center [687, 605] width 483 height 23
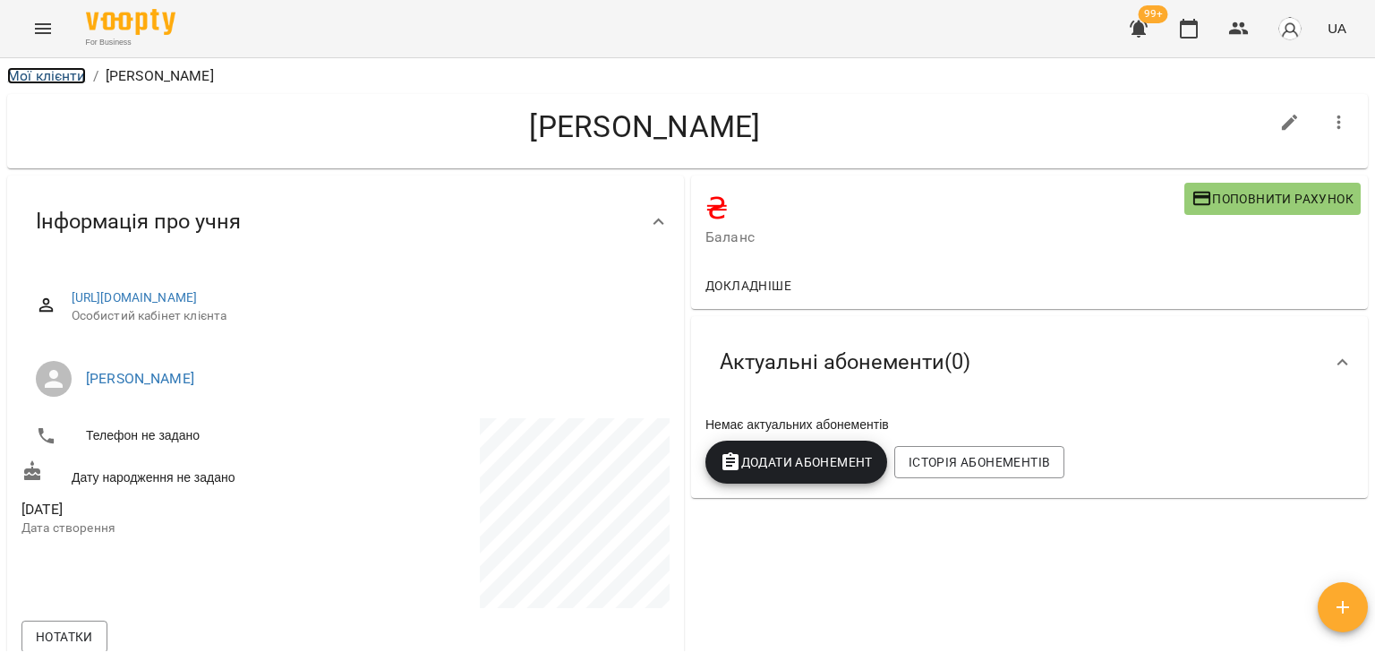
click at [32, 81] on link "Мої клієнти" at bounding box center [46, 75] width 79 height 17
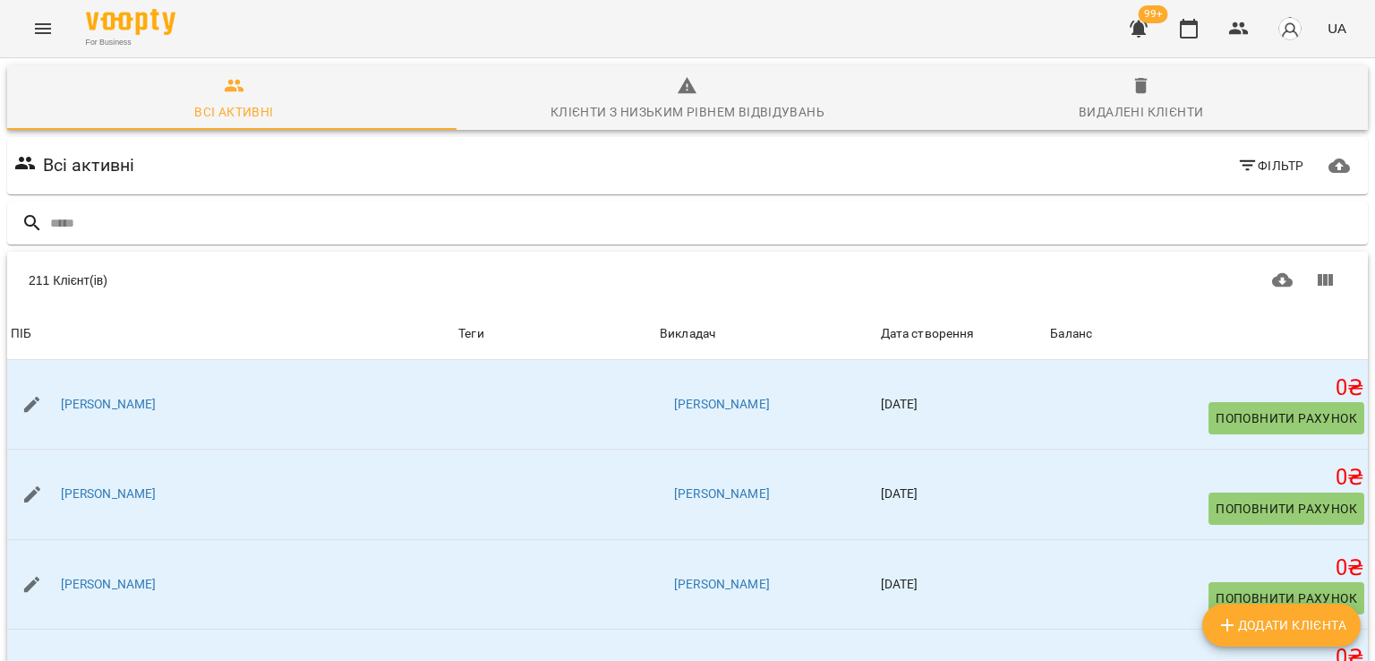
click at [1134, 30] on icon "button" at bounding box center [1138, 28] width 21 height 21
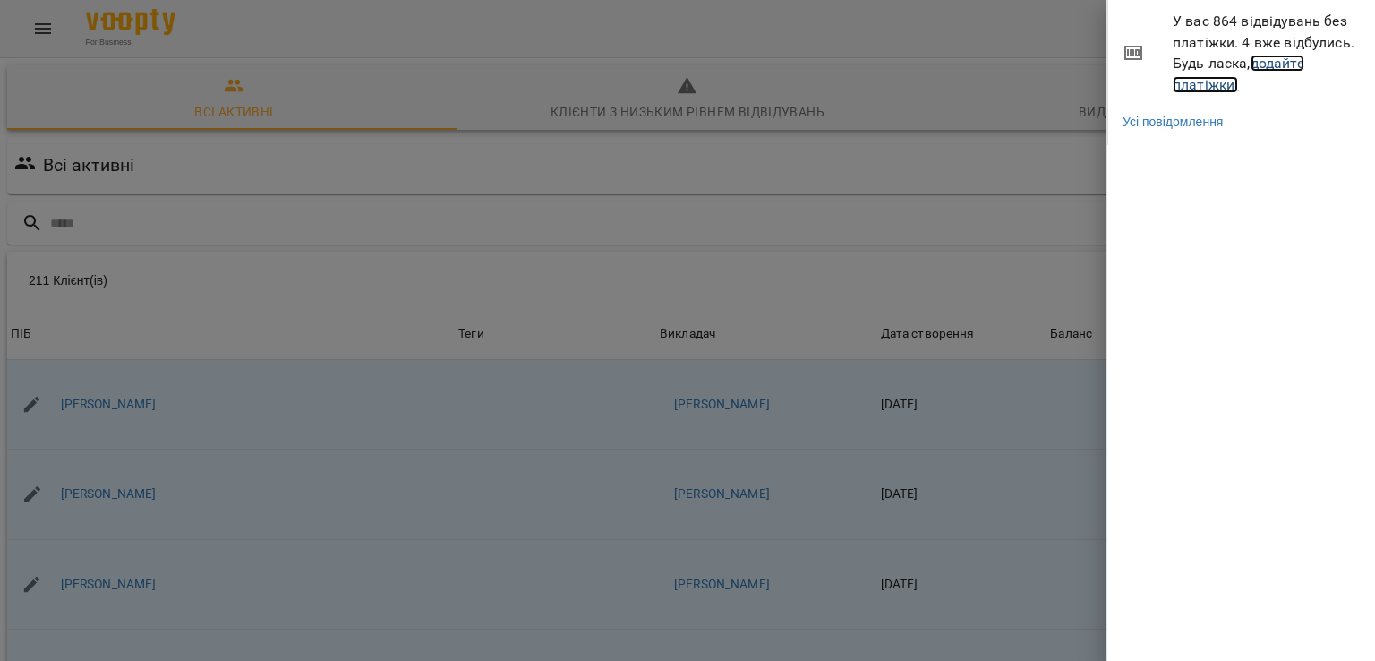
click at [1221, 90] on link "додайте платіжки!" at bounding box center [1239, 74] width 132 height 38
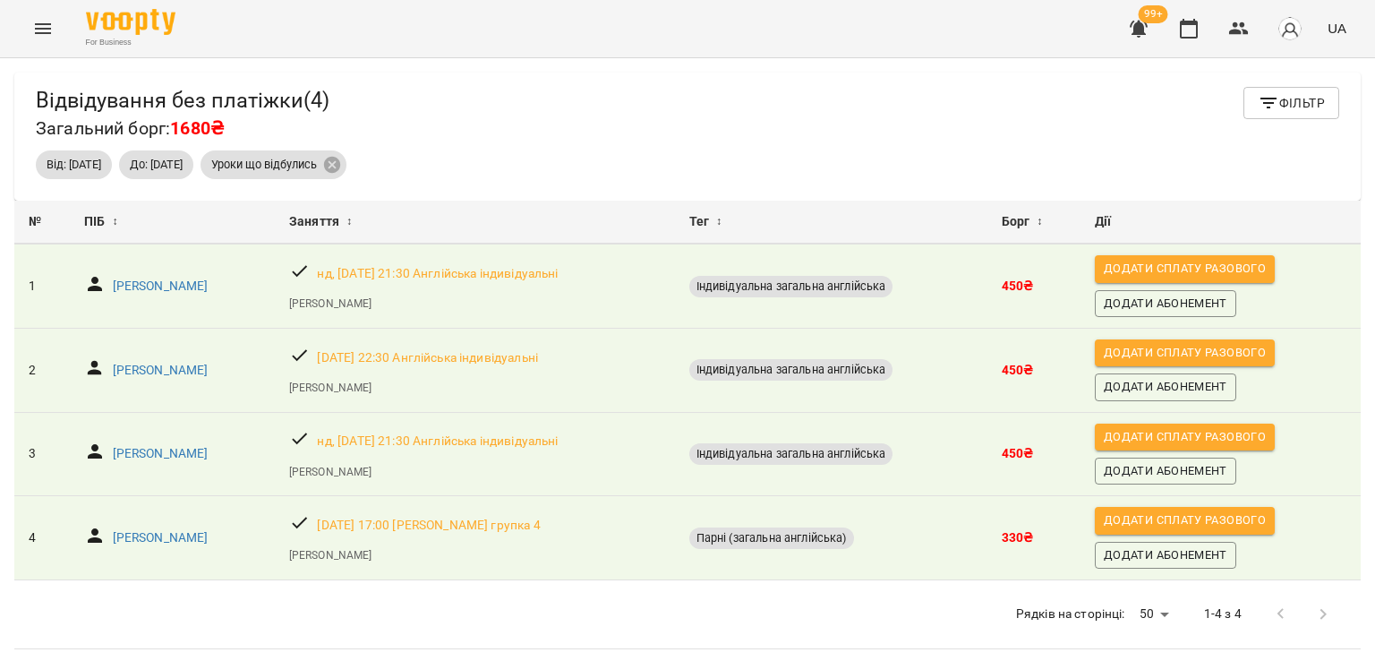
click at [41, 17] on button "Menu" at bounding box center [42, 28] width 43 height 43
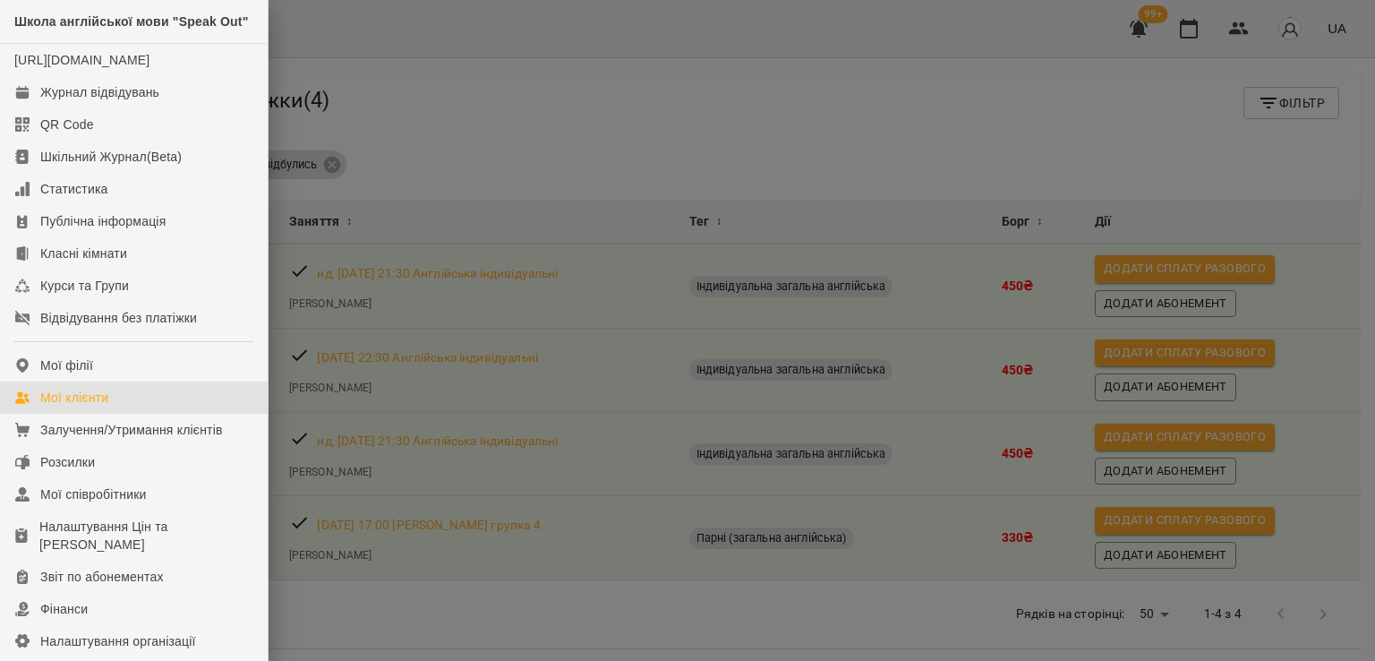
click at [91, 406] on div "Мої клієнти" at bounding box center [74, 398] width 68 height 18
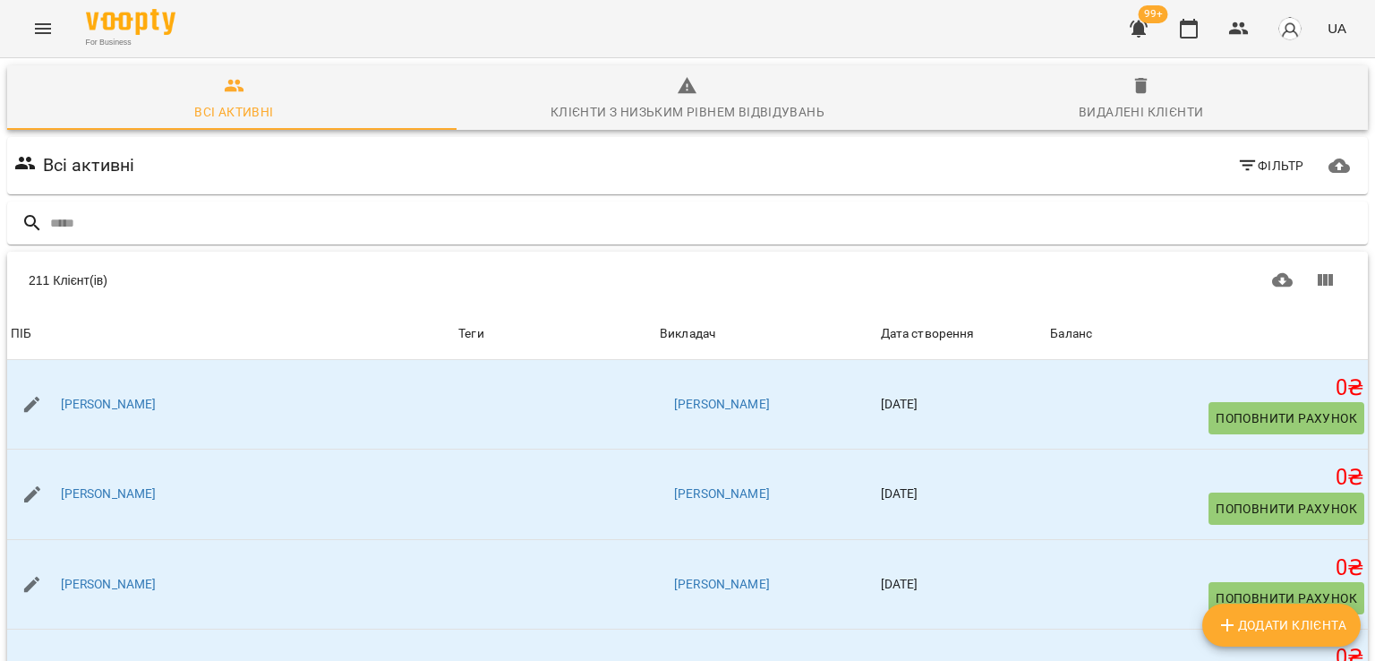
click at [1136, 51] on div "99+ UA" at bounding box center [1235, 28] width 236 height 47
click at [1136, 42] on button "button" at bounding box center [1138, 28] width 43 height 43
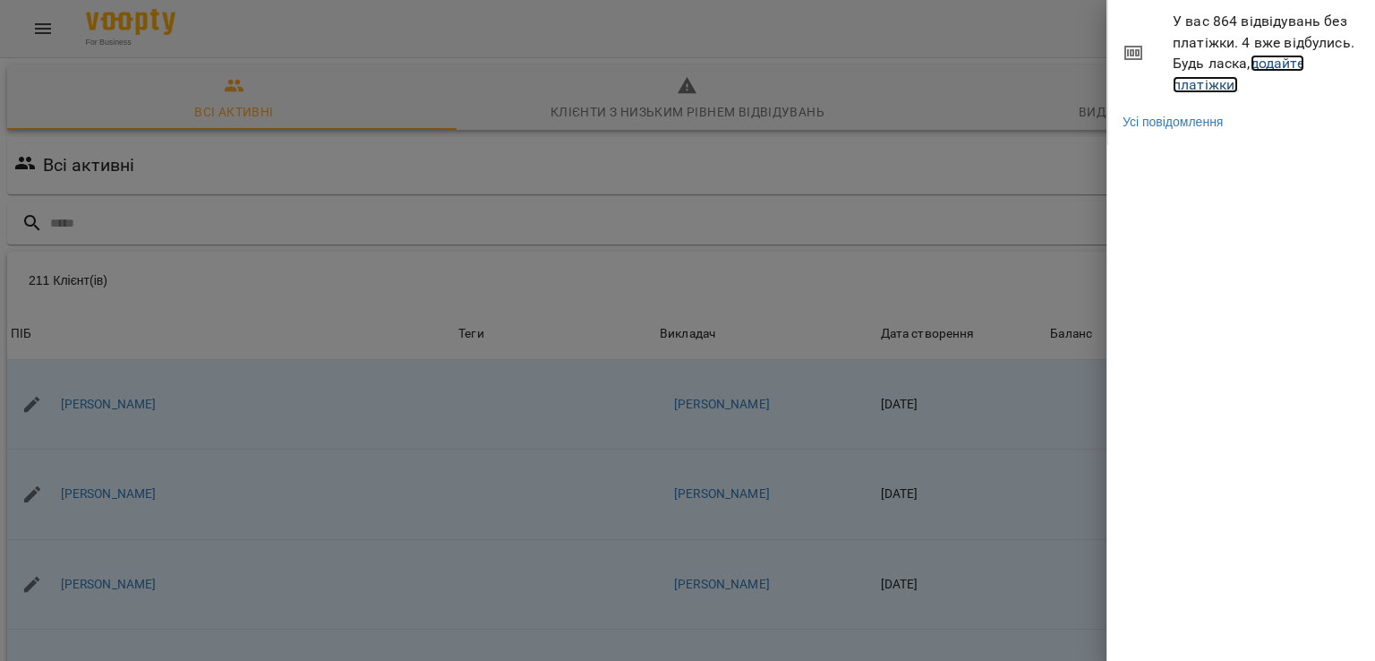
click at [1217, 90] on link "додайте платіжки!" at bounding box center [1239, 74] width 132 height 38
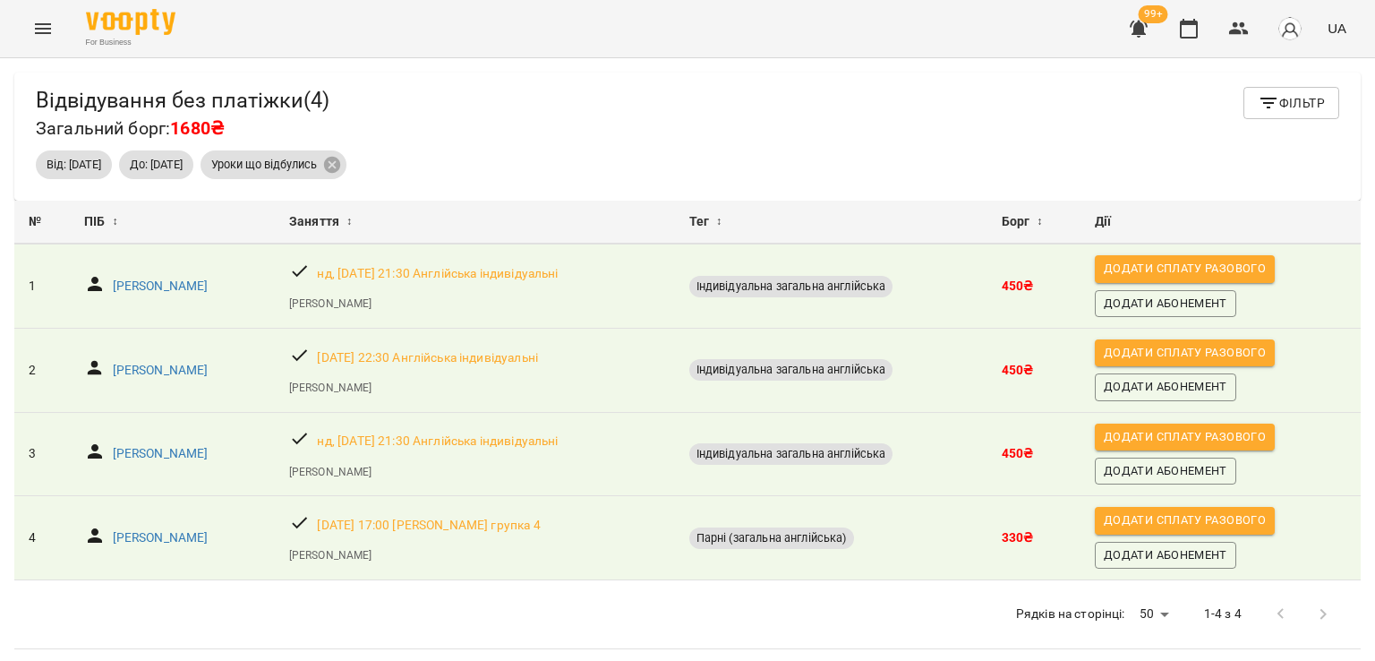
scroll to position [57, 0]
